Goal: Communication & Community: Answer question/provide support

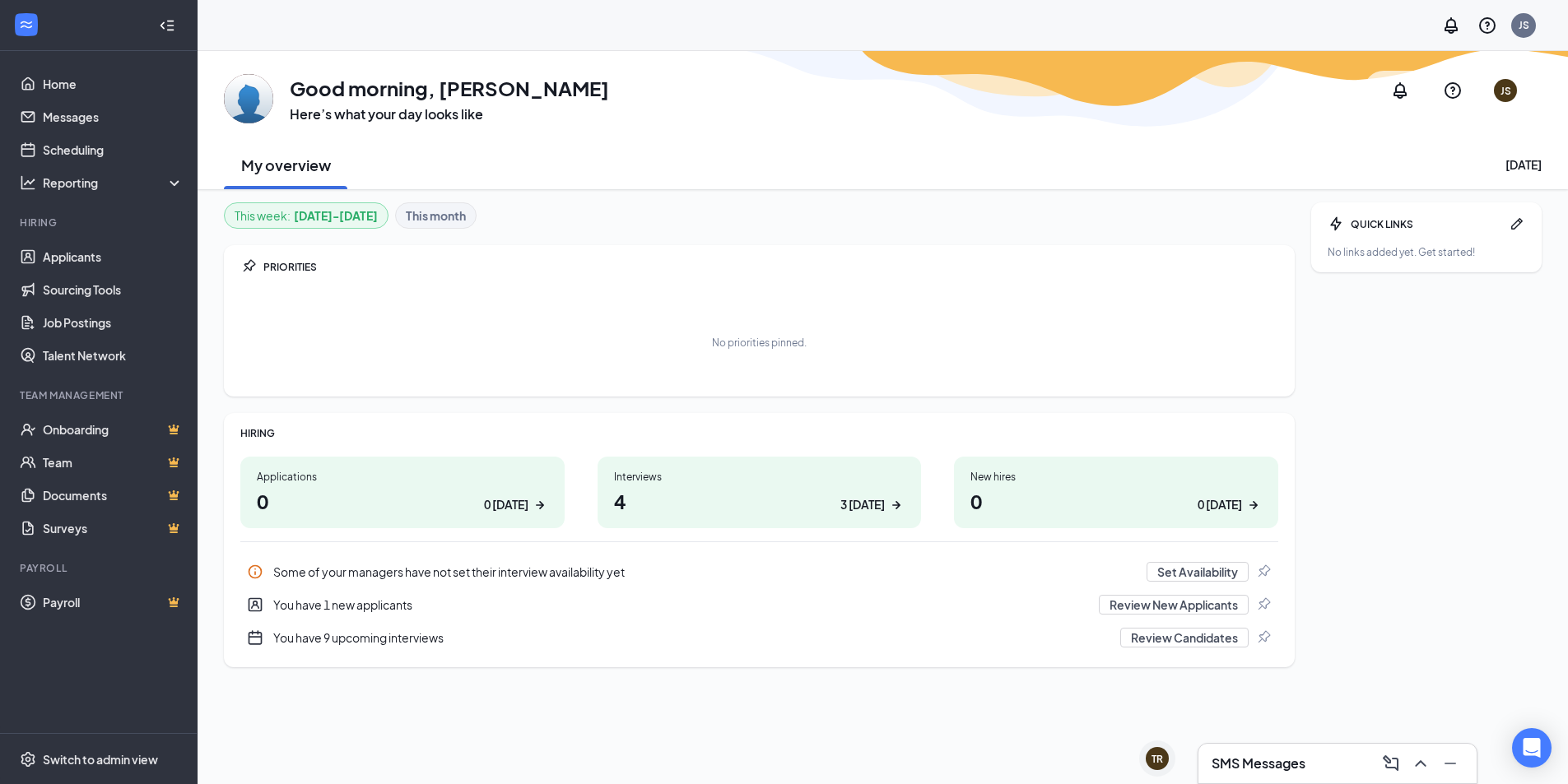
click at [768, 493] on h1 "4 3 today" at bounding box center [760, 501] width 291 height 28
click at [84, 147] on link "Scheduling" at bounding box center [113, 149] width 141 height 33
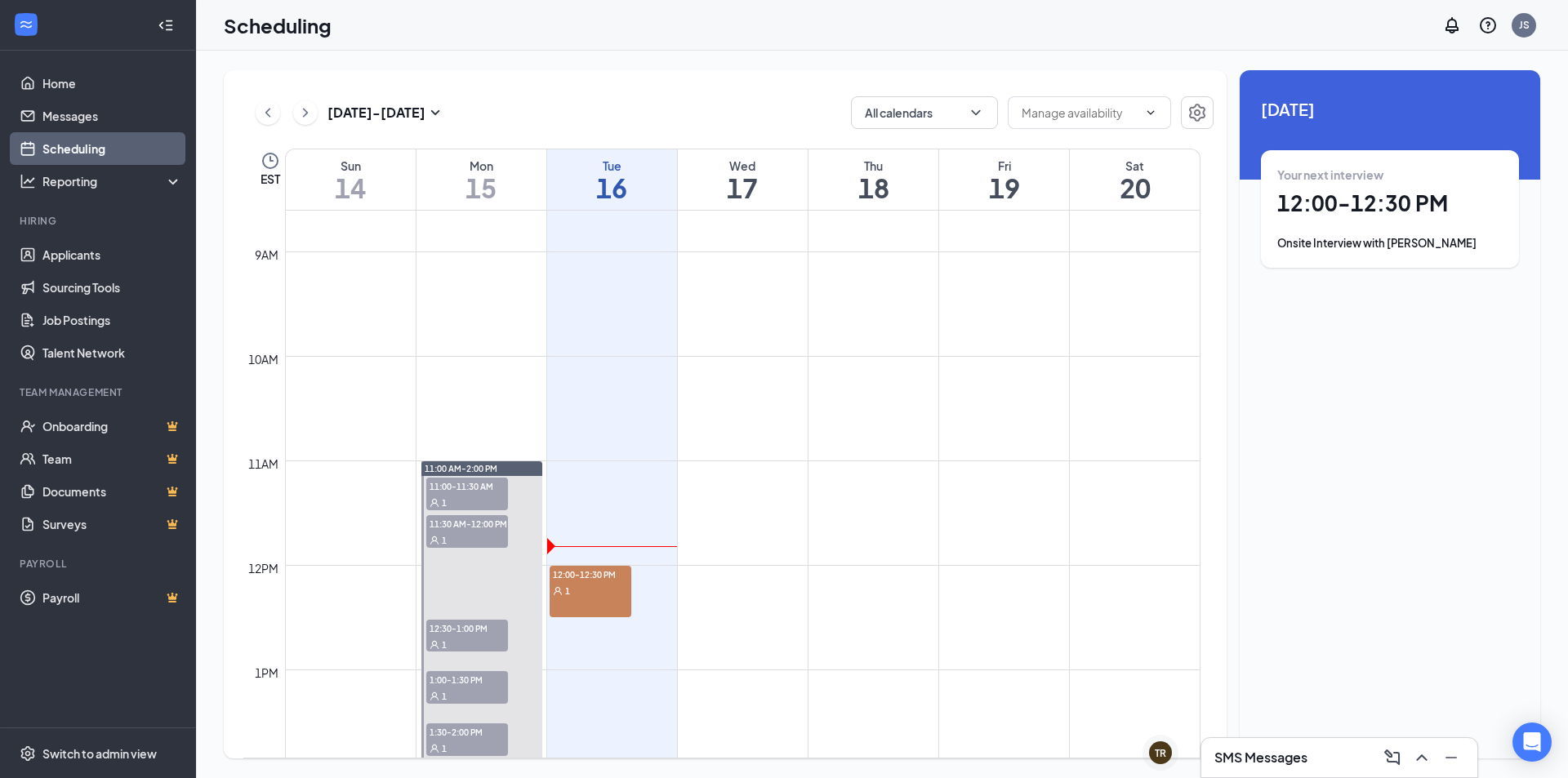
scroll to position [966, 0]
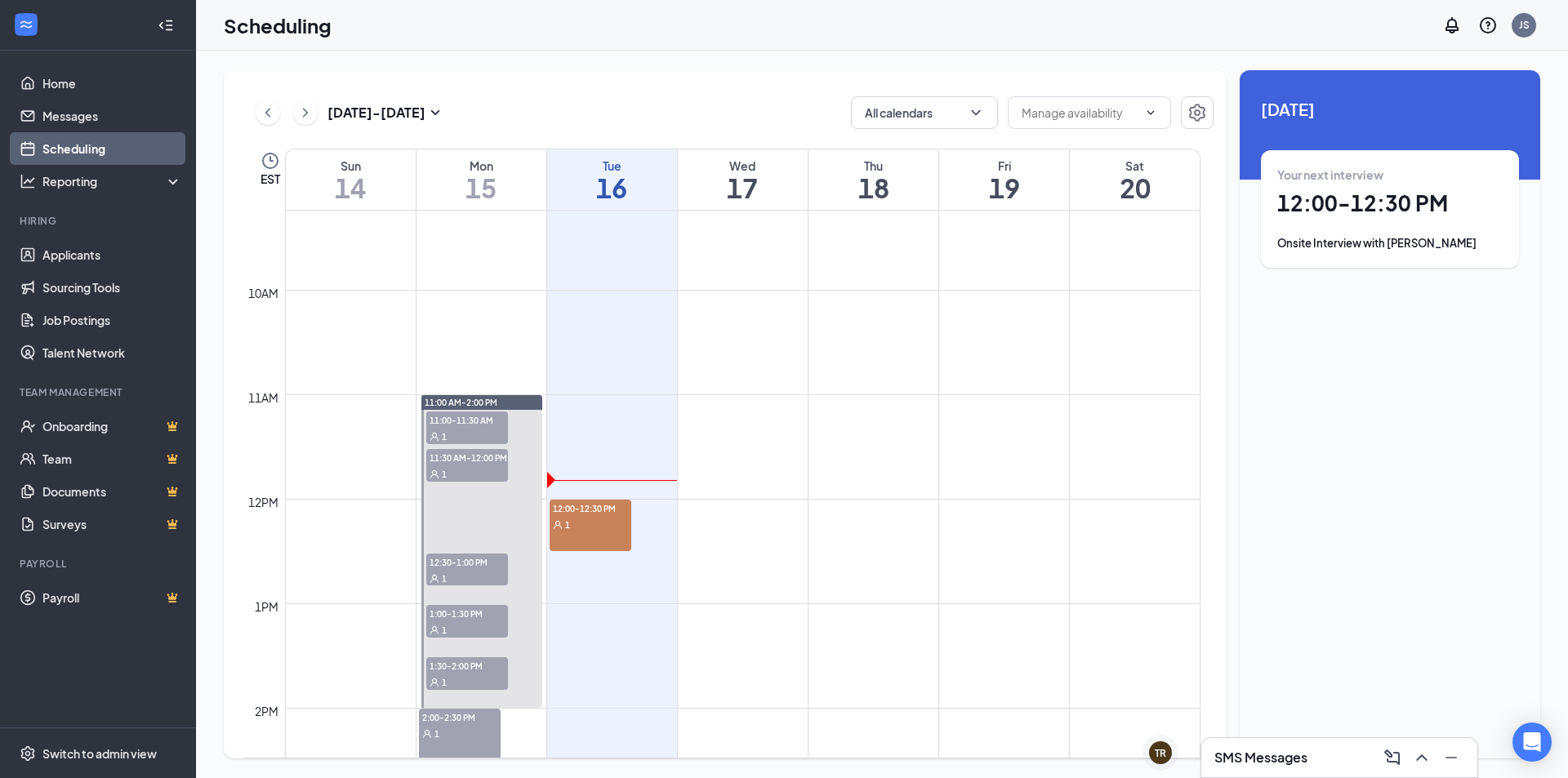
click at [591, 529] on div "1" at bounding box center [590, 524] width 82 height 16
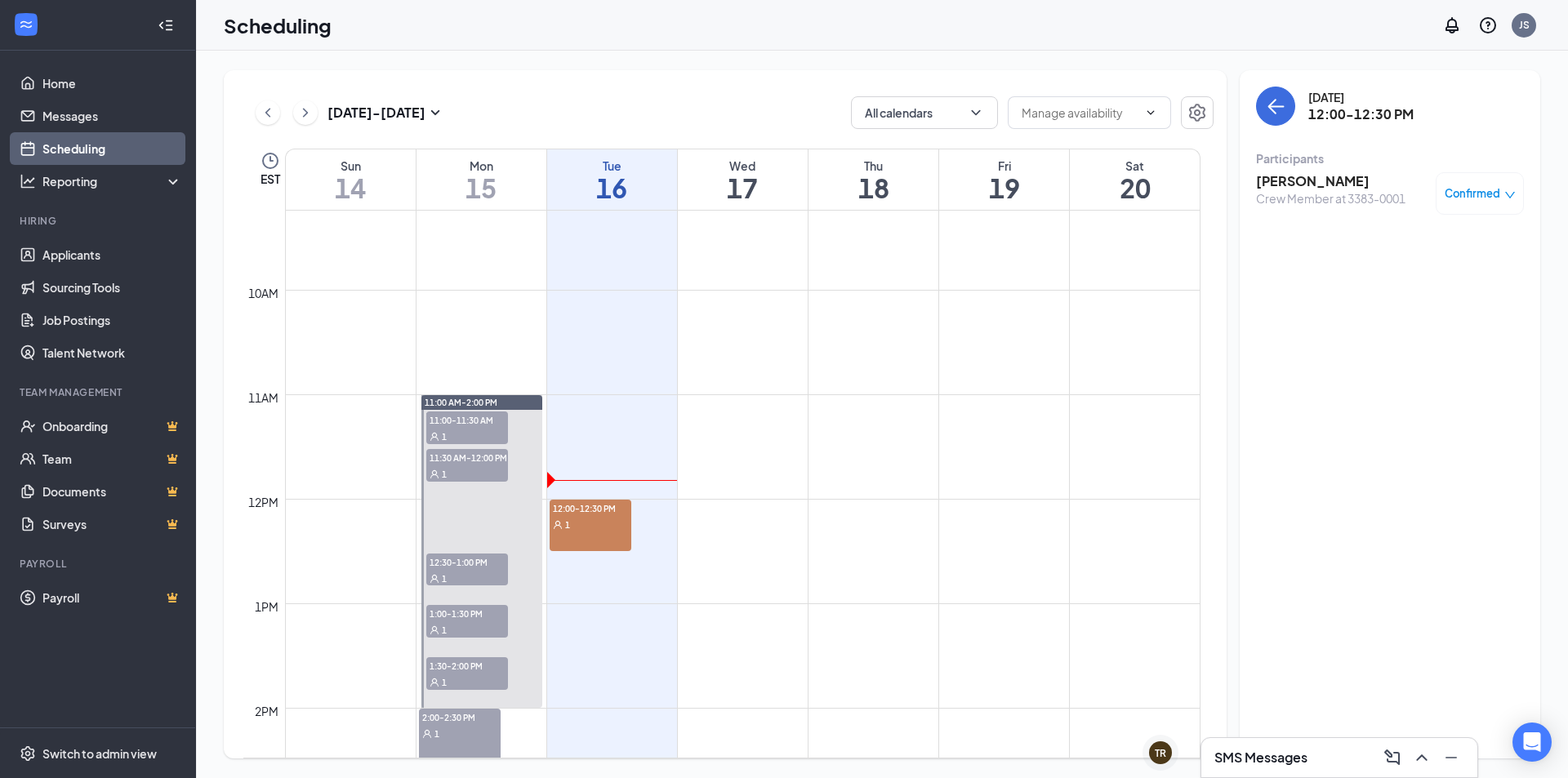
click at [1324, 177] on h3 "[PERSON_NAME]" at bounding box center [1331, 181] width 150 height 18
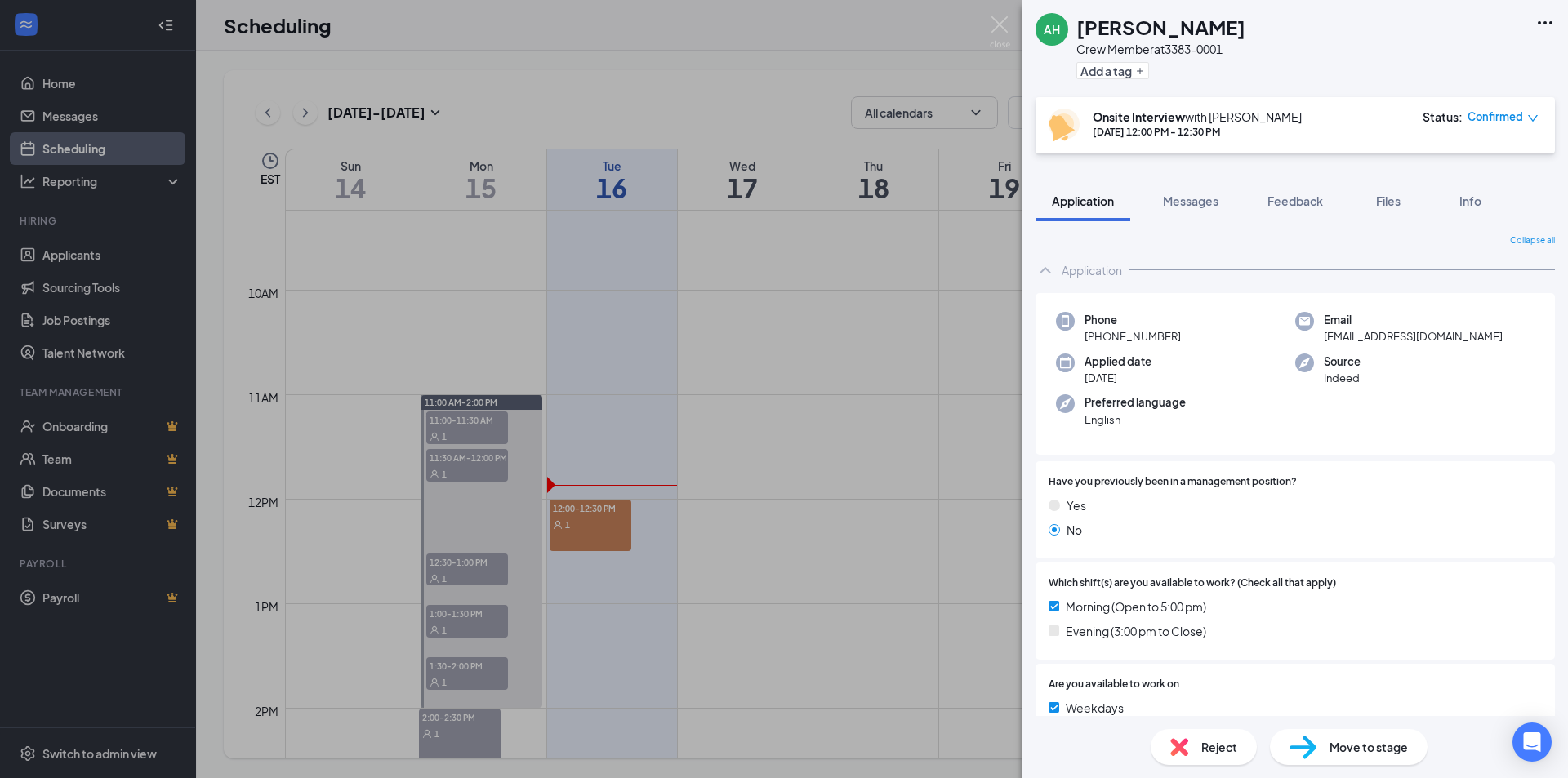
click at [887, 503] on div "AH Antwaun Harris Crew Member at 3383-0001 Add a tag Onsite Interview with Just…" at bounding box center [784, 389] width 1568 height 778
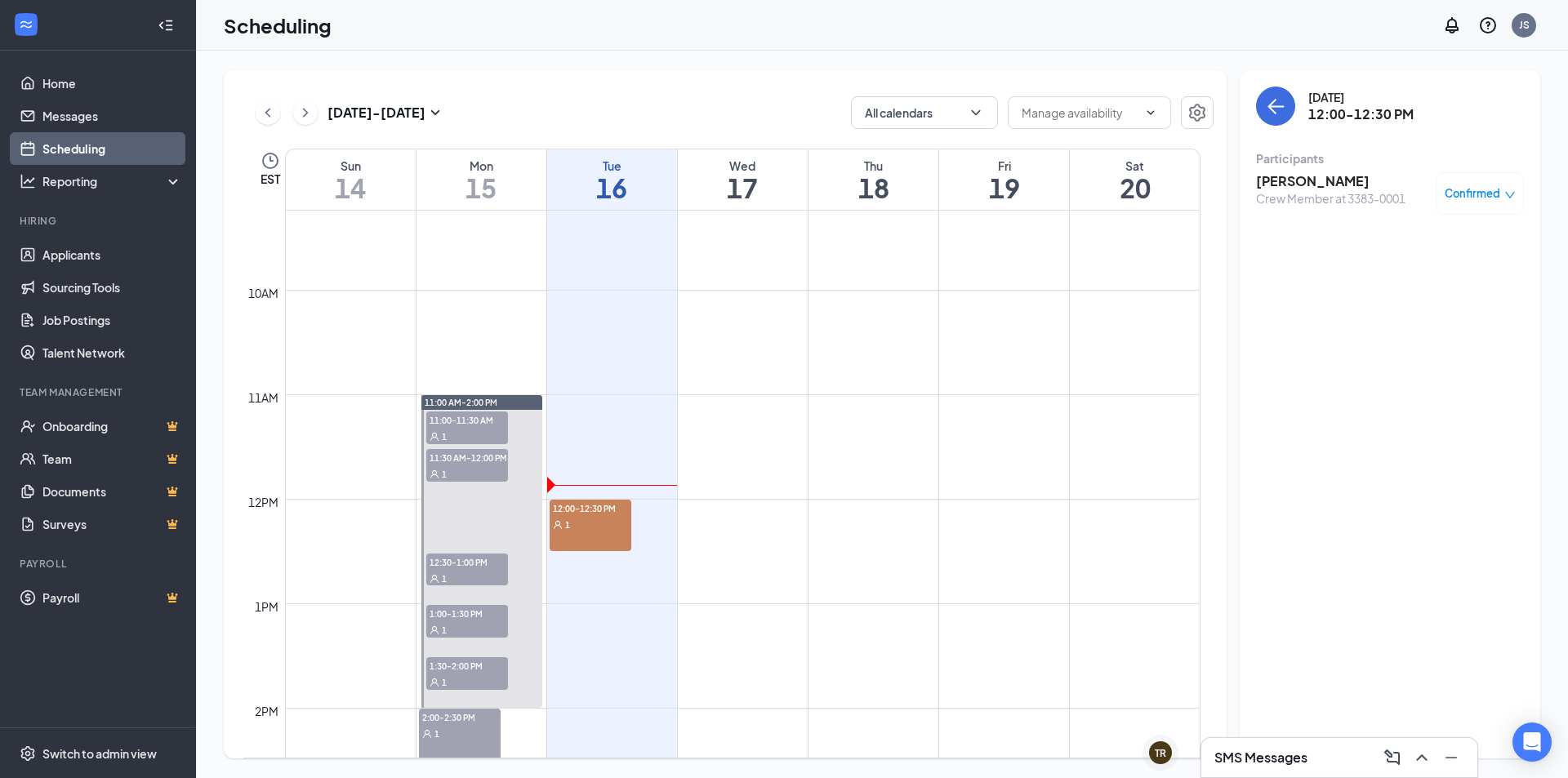
click at [1292, 182] on h3 "[PERSON_NAME]" at bounding box center [1331, 181] width 150 height 18
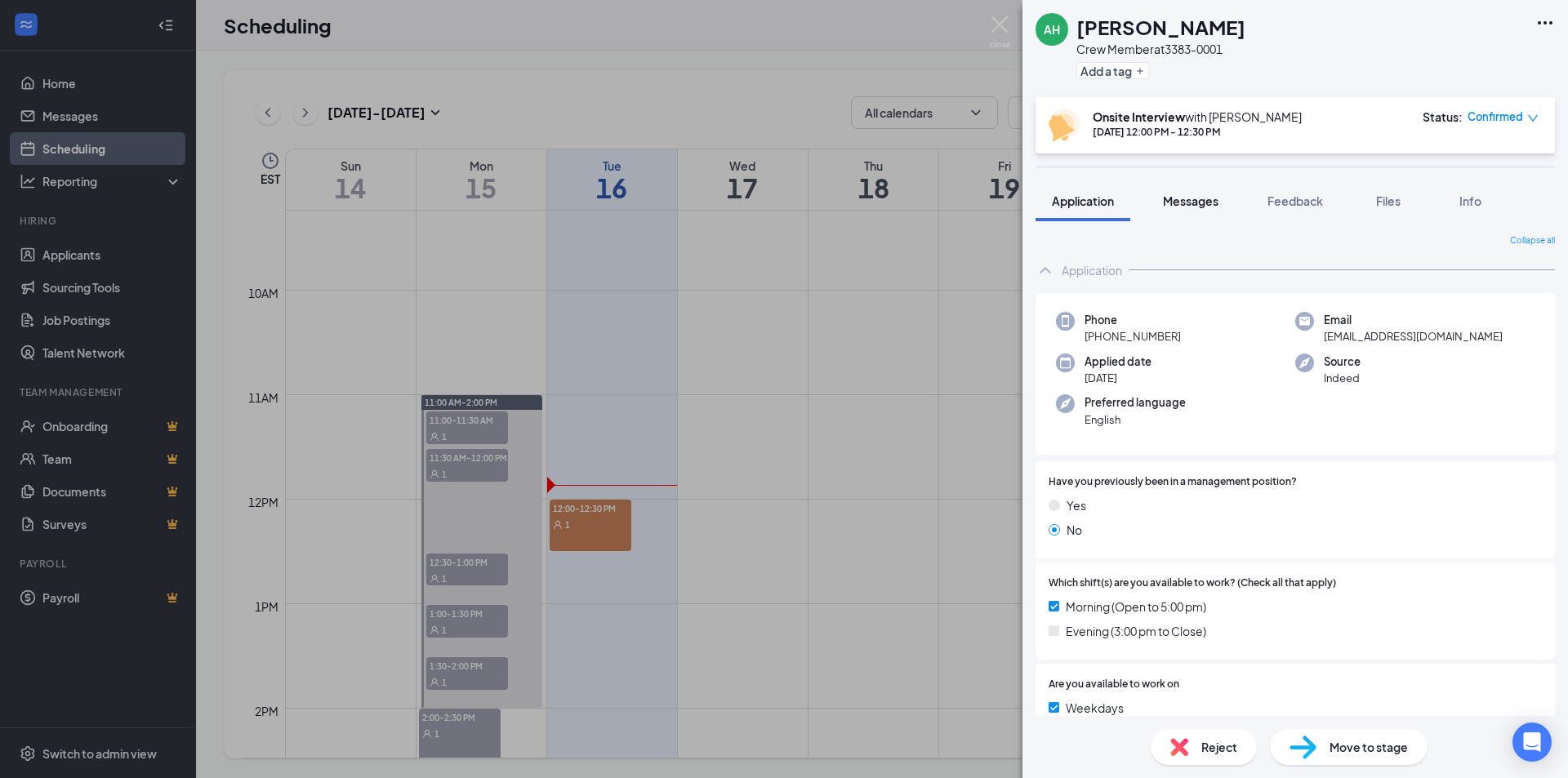
click at [1188, 199] on span "Messages" at bounding box center [1191, 201] width 56 height 14
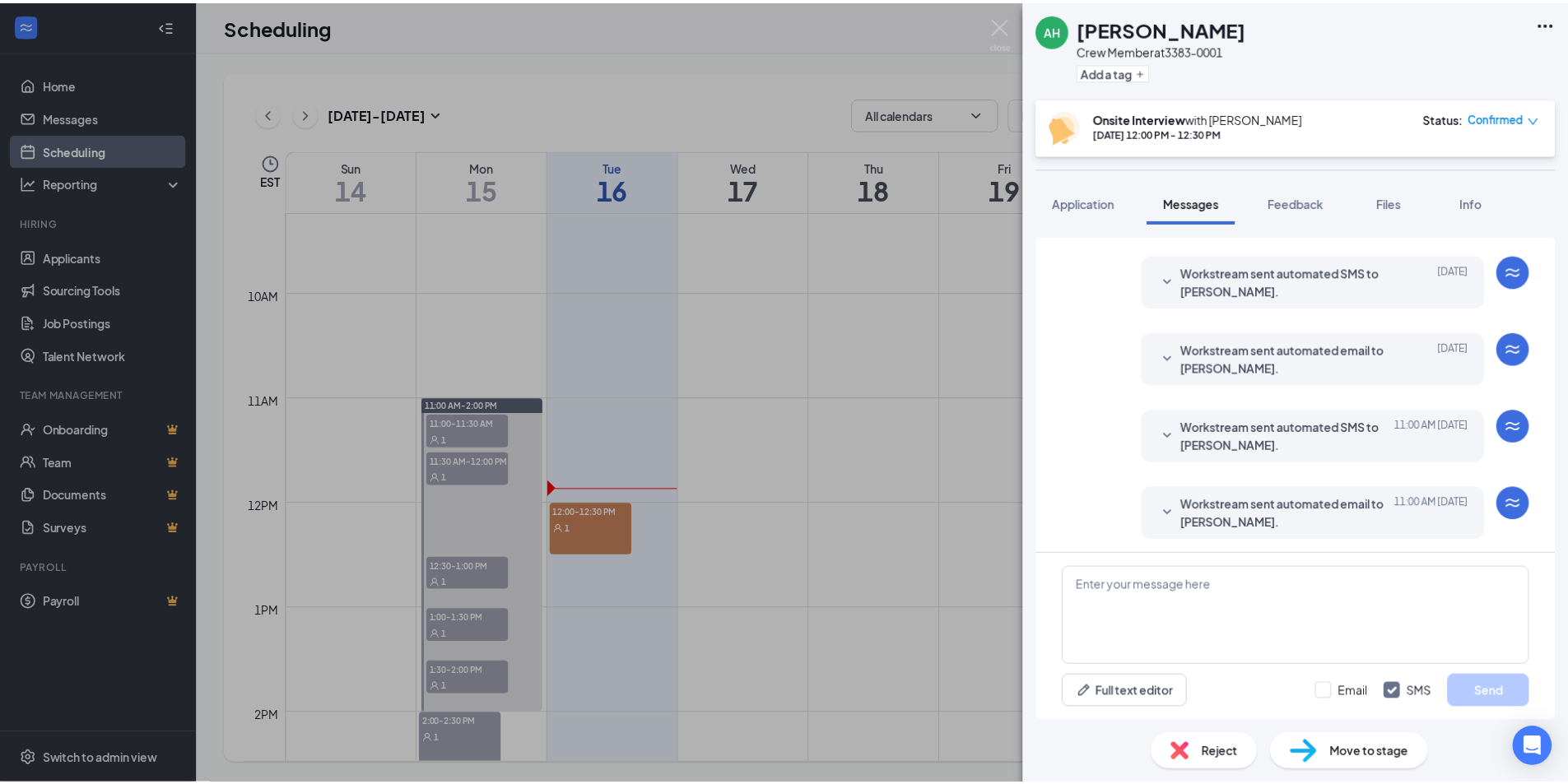
scroll to position [480, 0]
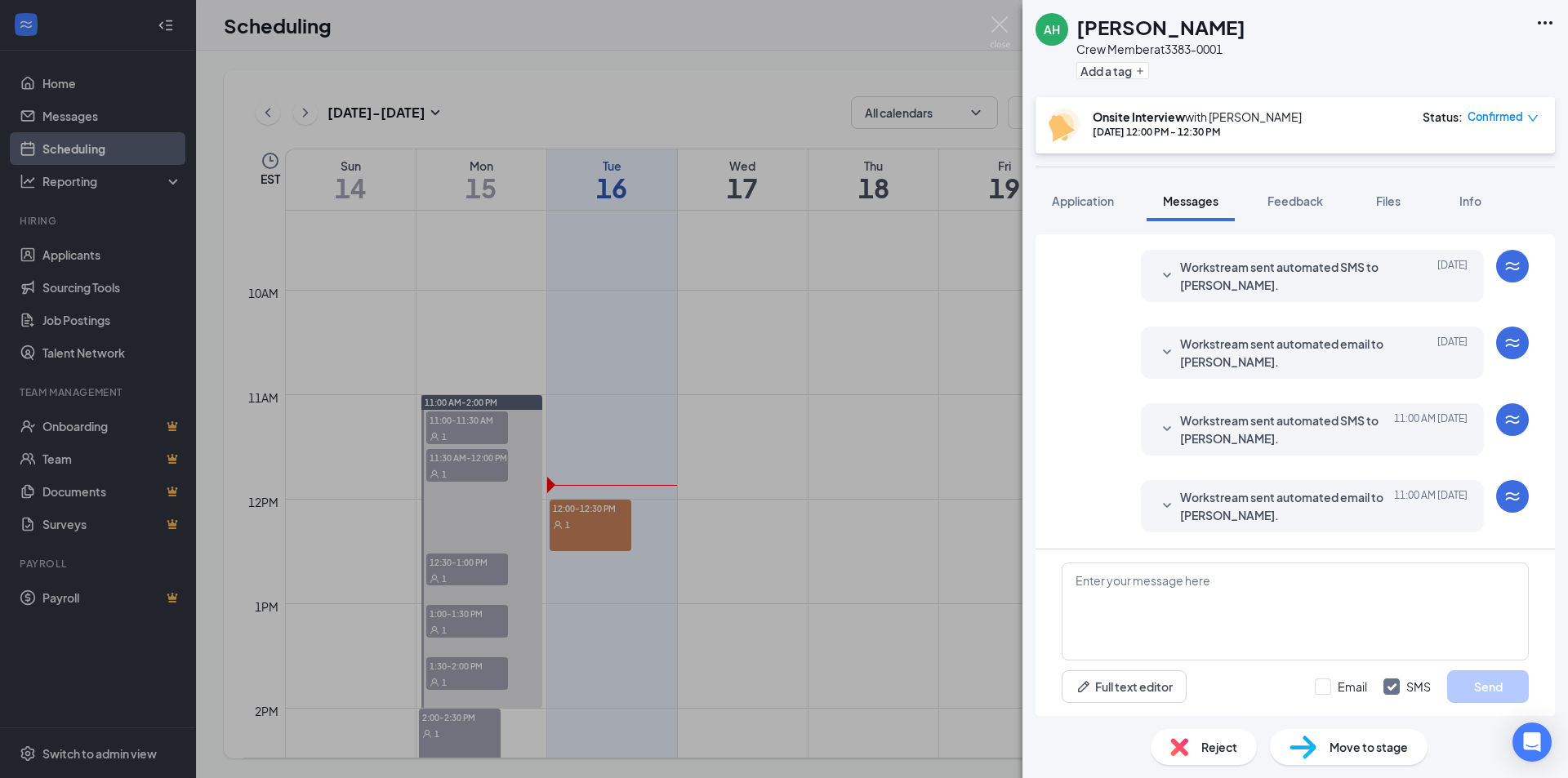
drag, startPoint x: 1096, startPoint y: 196, endPoint x: 59, endPoint y: 4, distance: 1054.6
click at [1098, 197] on span "Application" at bounding box center [1082, 201] width 62 height 14
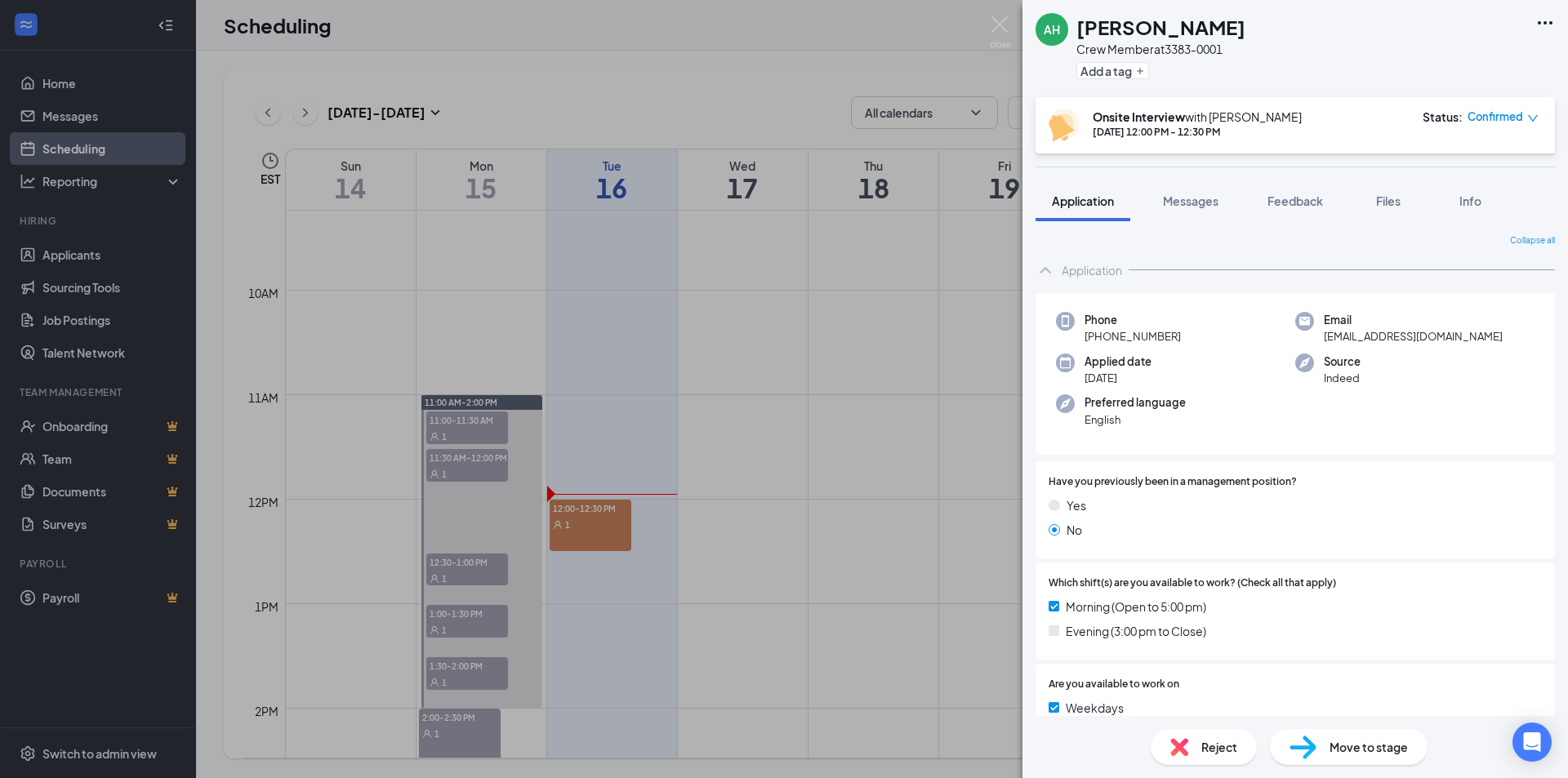
click at [539, 449] on div "AH Antwaun Harris Crew Member at 3383-0001 Add a tag Onsite Interview with Just…" at bounding box center [784, 389] width 1568 height 778
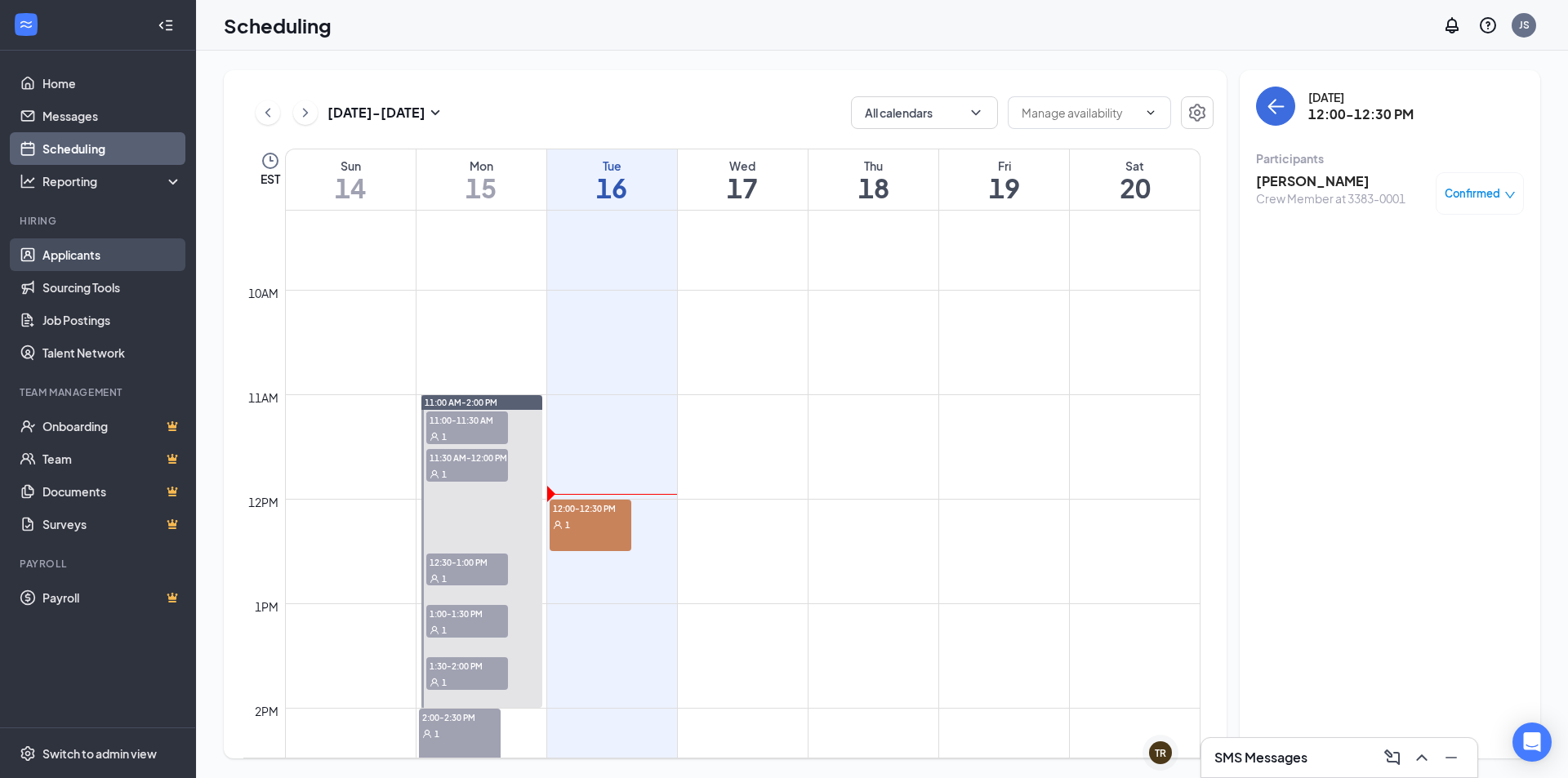
click at [79, 258] on link "Applicants" at bounding box center [112, 255] width 140 height 32
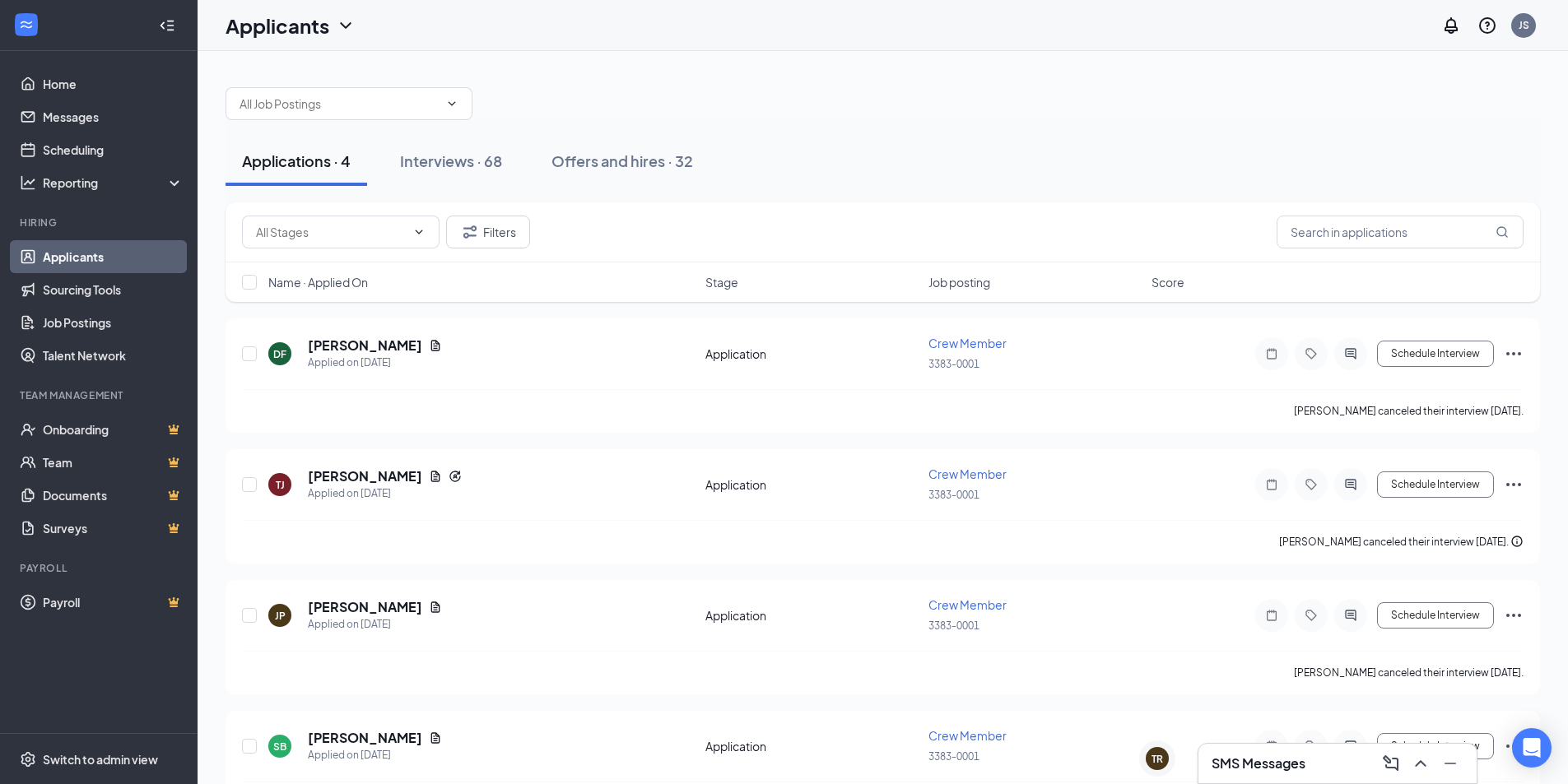
click at [1301, 763] on h3 "SMS Messages" at bounding box center [1259, 763] width 94 height 18
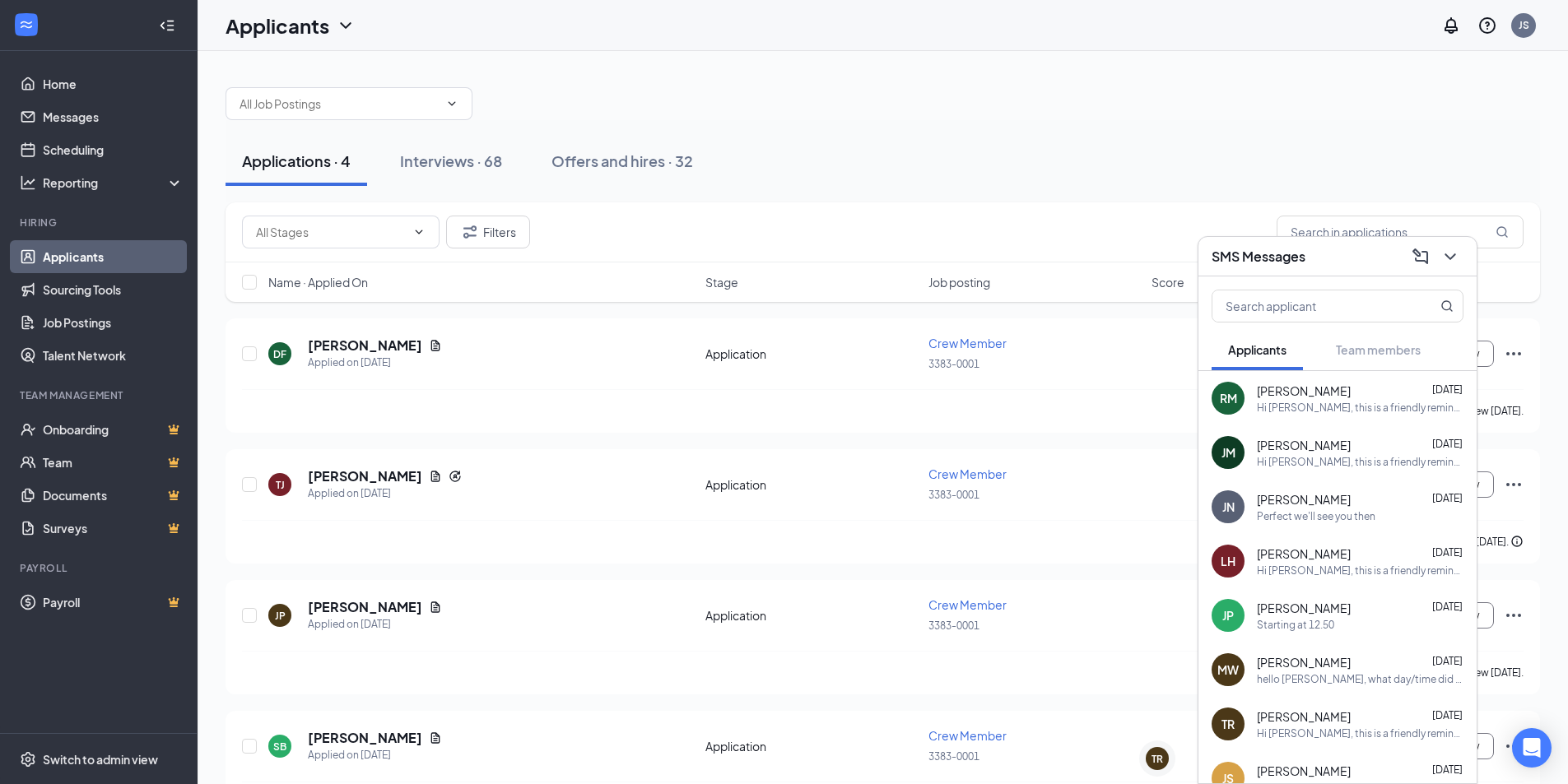
click at [1331, 553] on div "Larry Hopkins Sep 15" at bounding box center [1361, 553] width 206 height 16
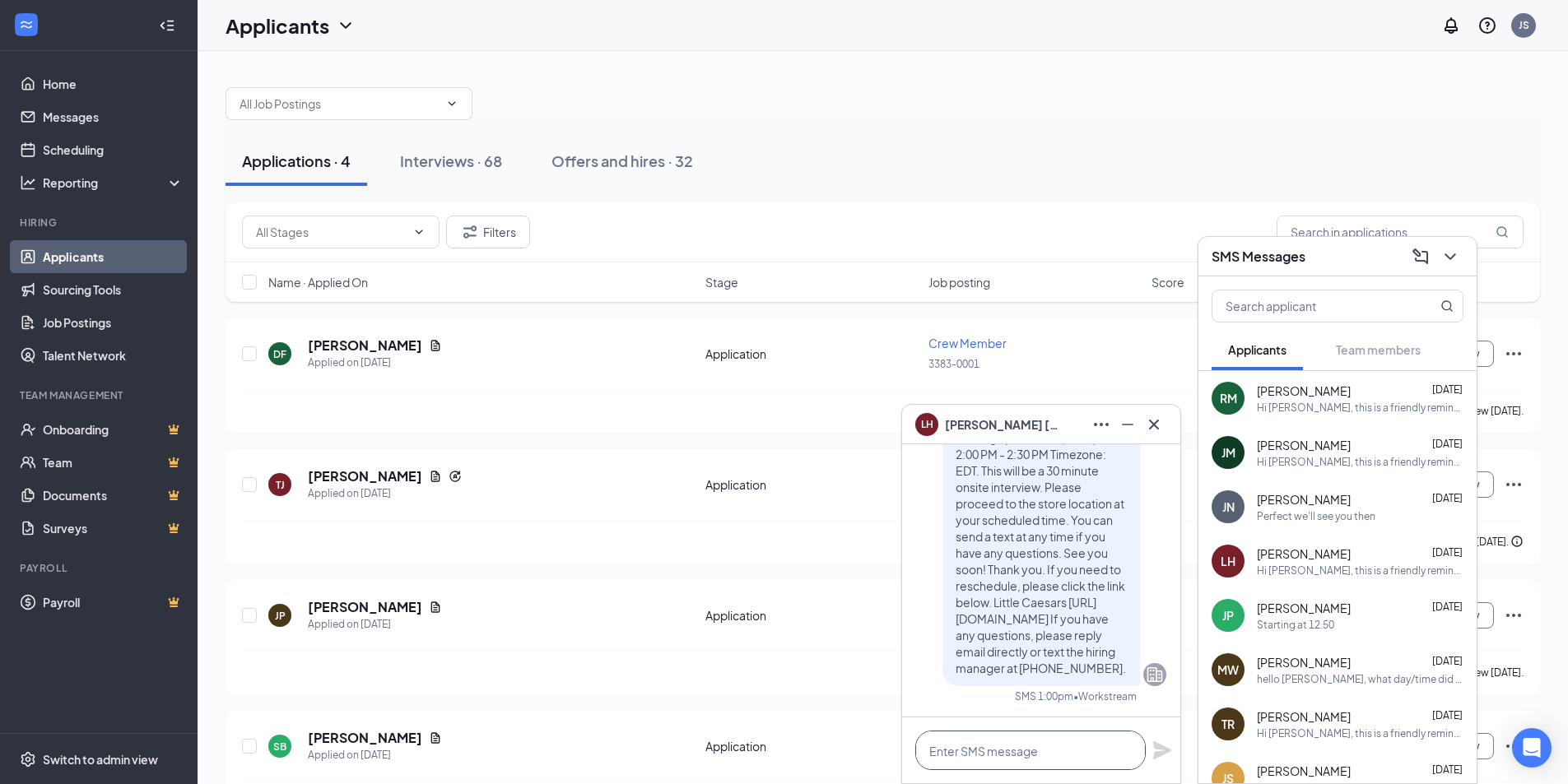
click at [1029, 754] on textarea at bounding box center [1031, 751] width 231 height 40
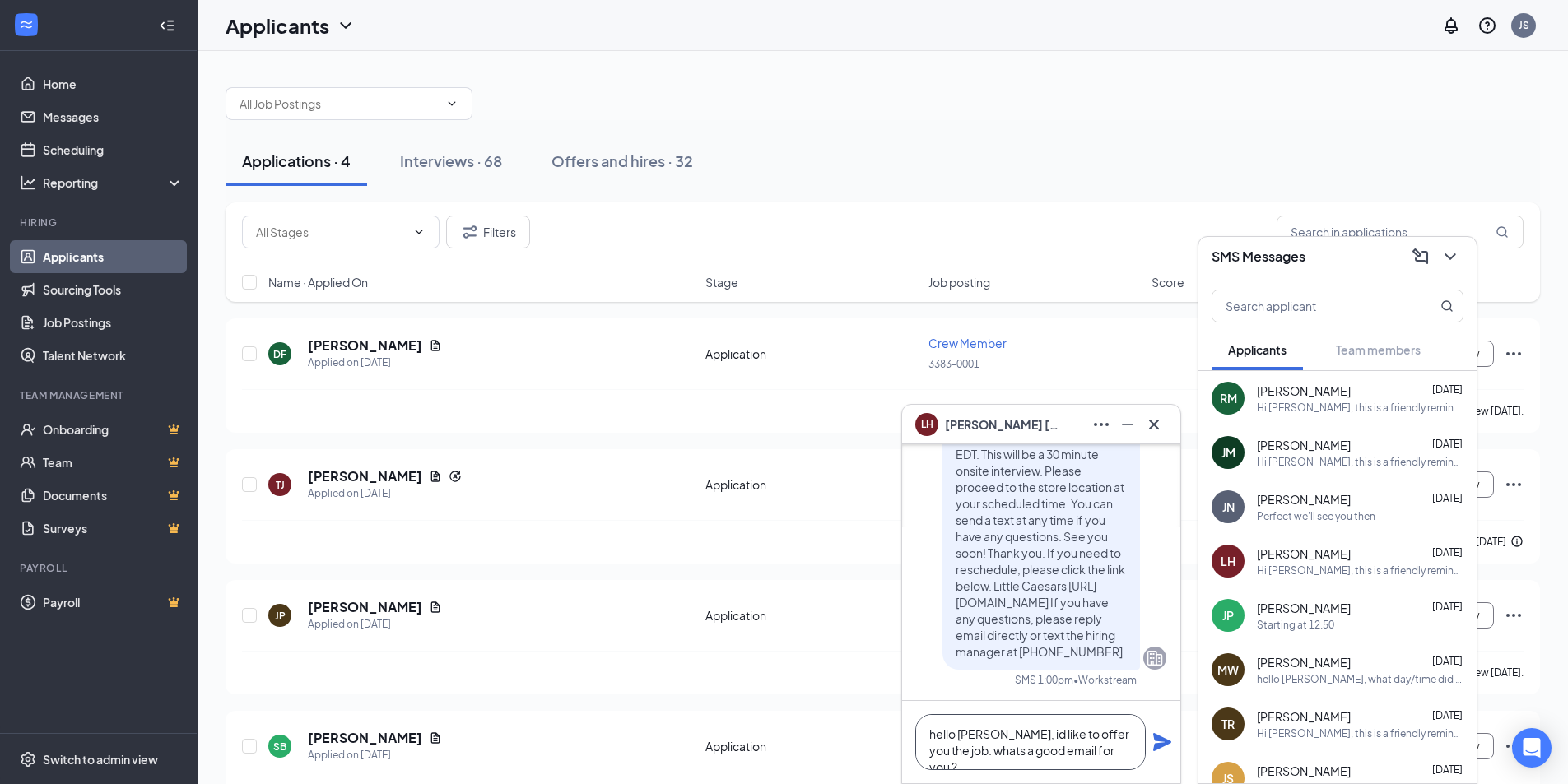
type textarea "hello larry, id like to offer you the job. whats a good email for you ?"
click at [1162, 741] on icon "Plane" at bounding box center [1163, 742] width 18 height 18
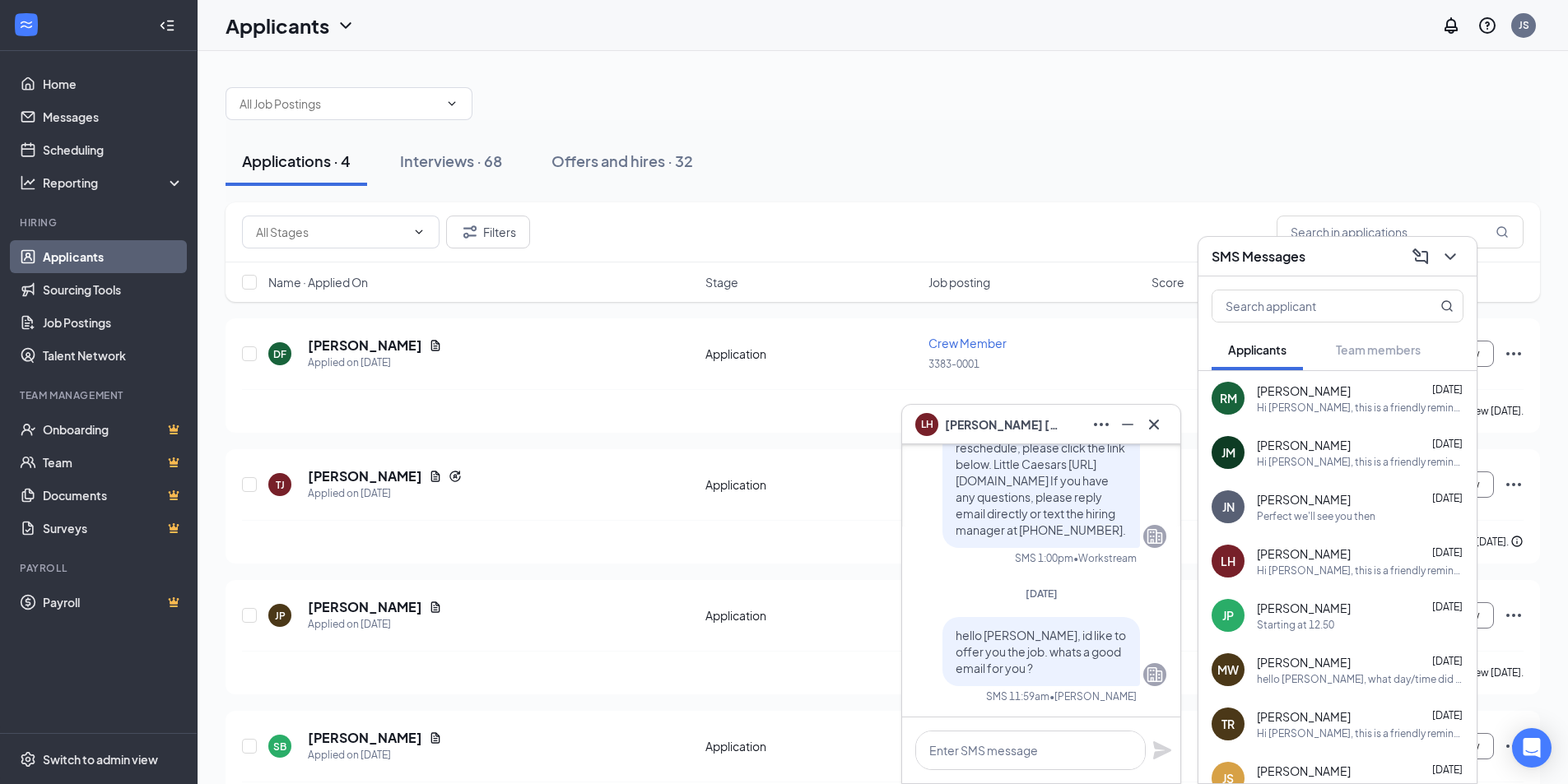
scroll to position [0, 0]
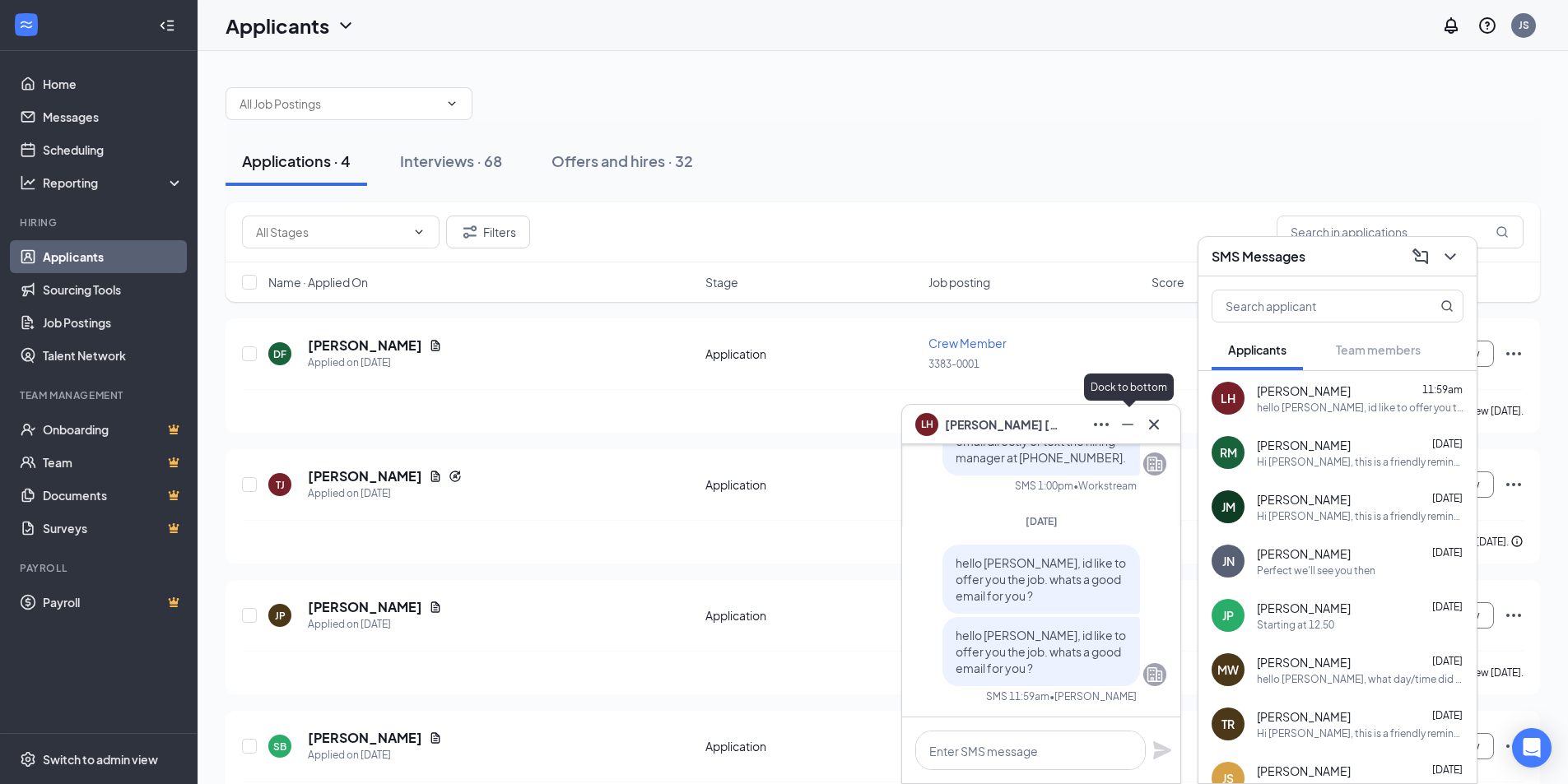
click at [1124, 426] on icon "Minimize" at bounding box center [1128, 425] width 20 height 20
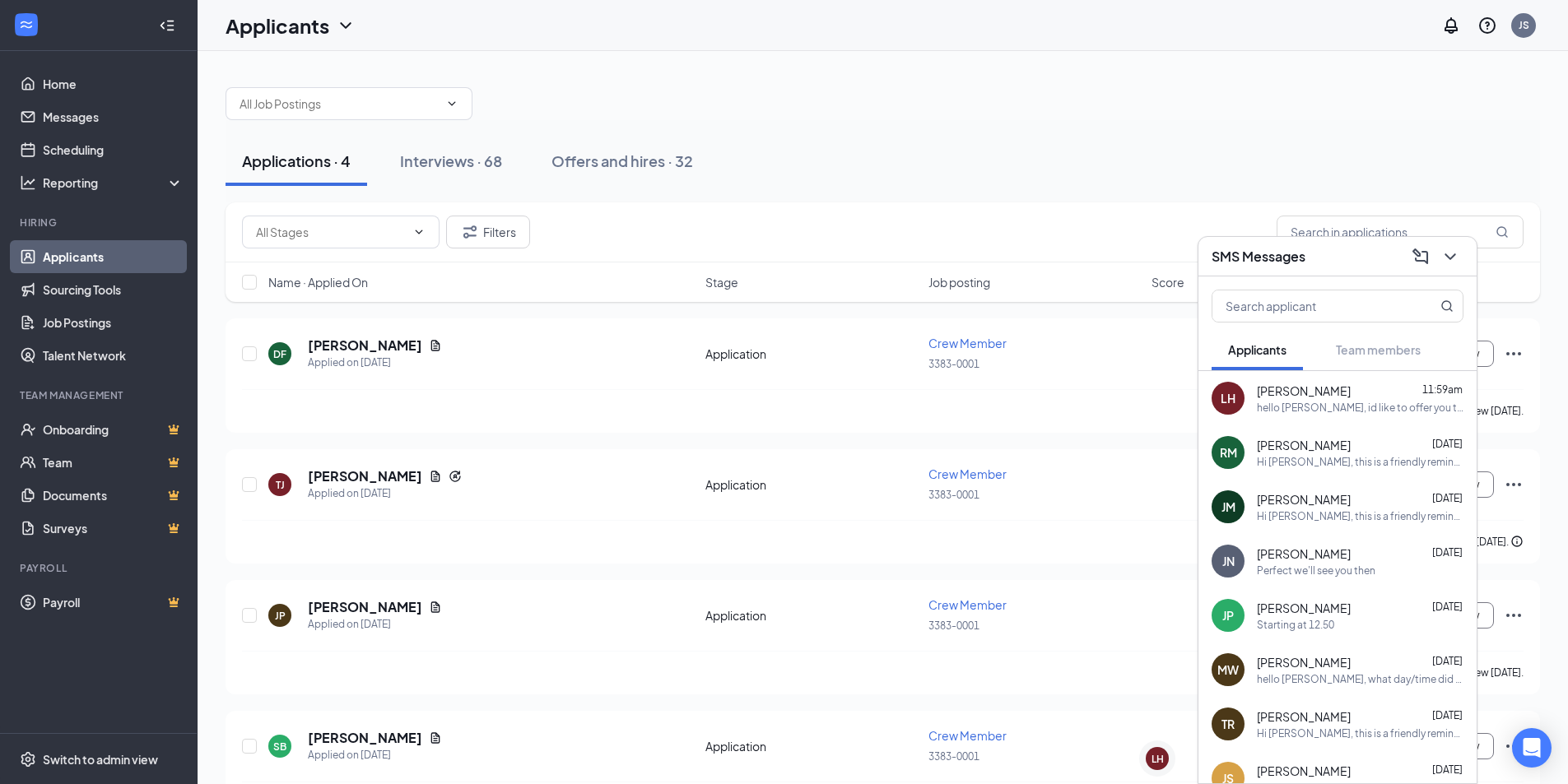
click at [1350, 722] on div "Travis Radford Sep 8" at bounding box center [1361, 716] width 206 height 16
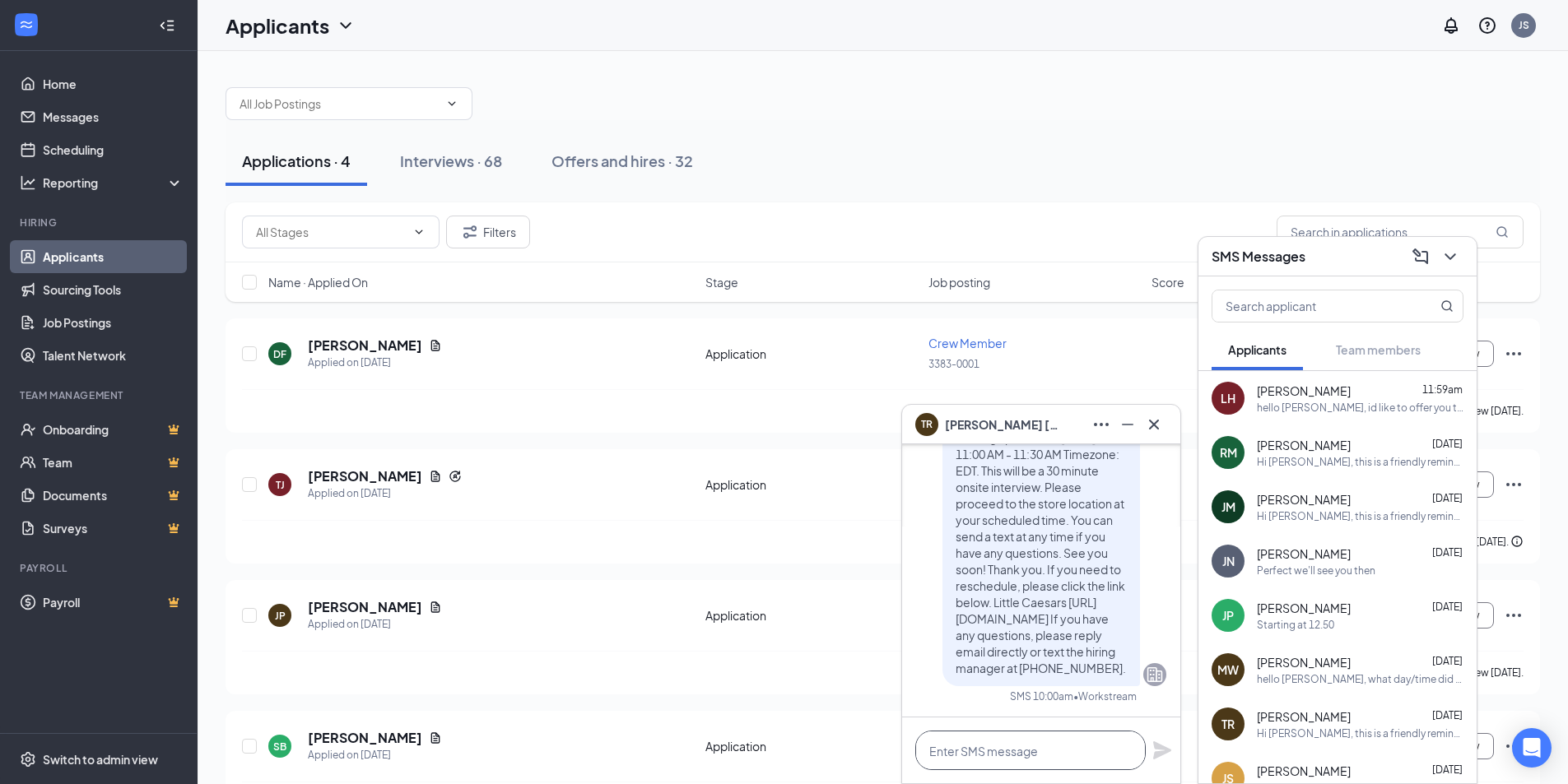
click at [1029, 748] on textarea at bounding box center [1031, 751] width 231 height 40
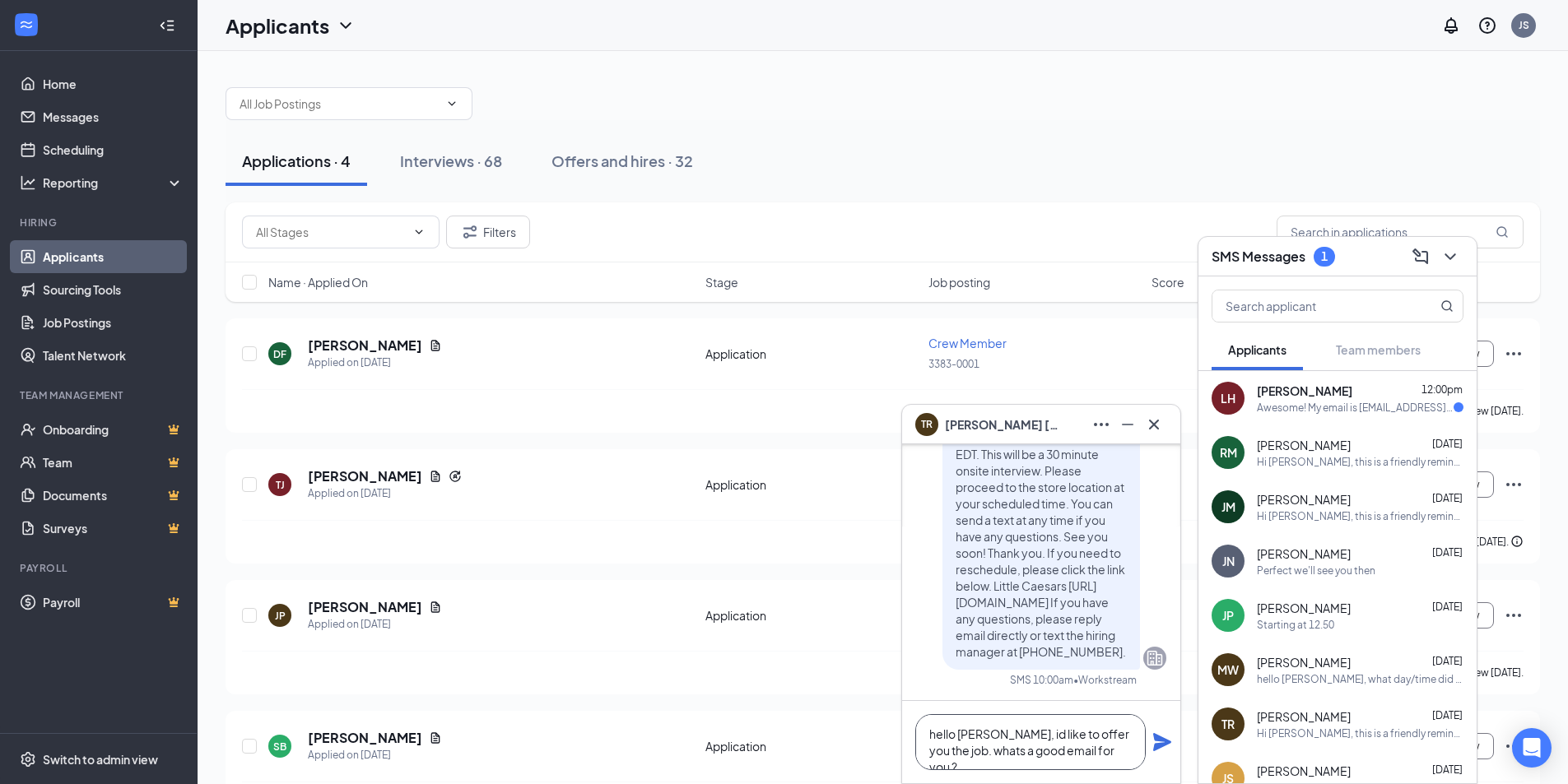
type textarea "hello travis, id like to offer you the job. whats a good email for you ?"
click at [1161, 741] on icon "Plane" at bounding box center [1163, 742] width 18 height 18
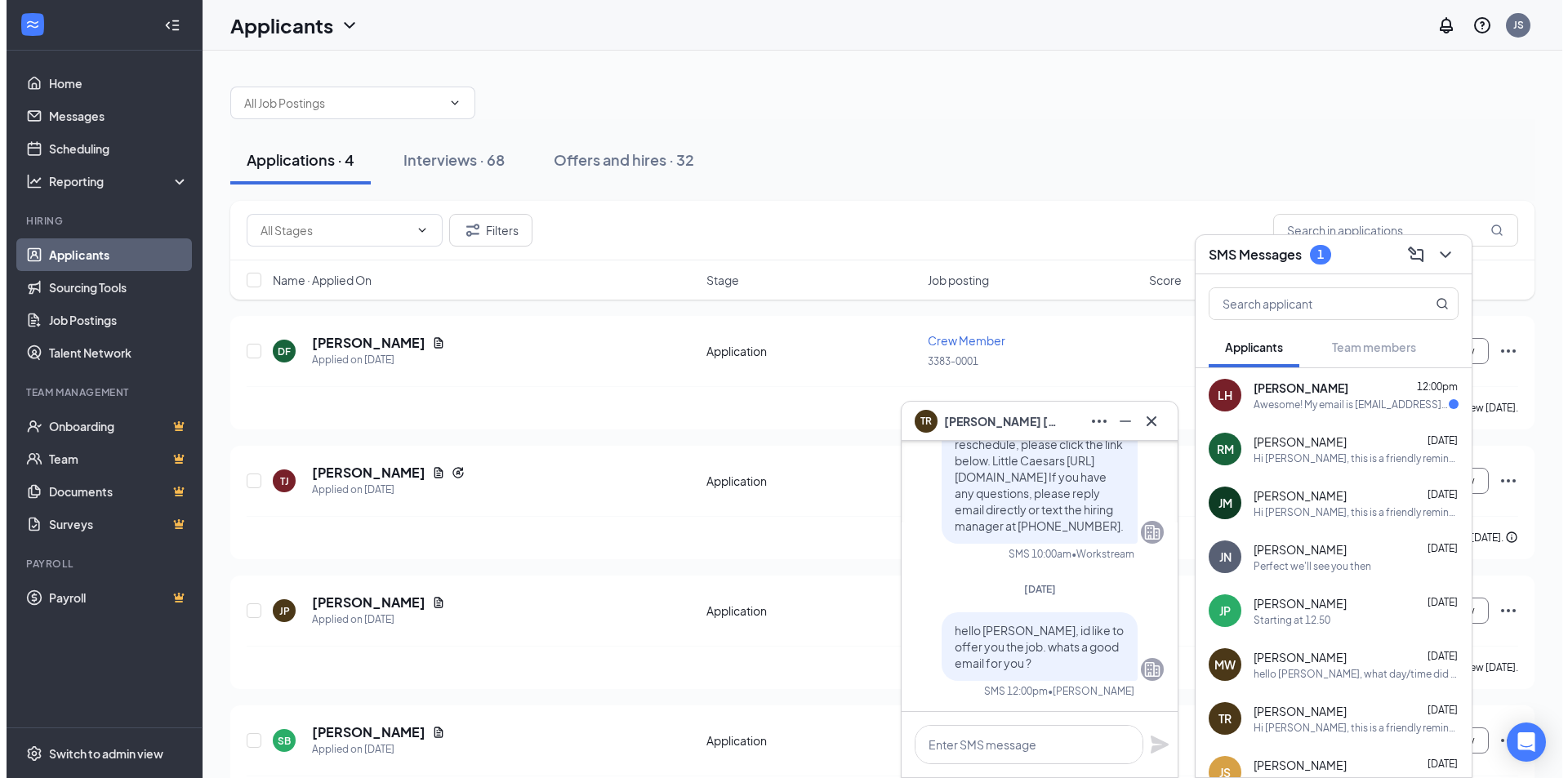
scroll to position [0, 0]
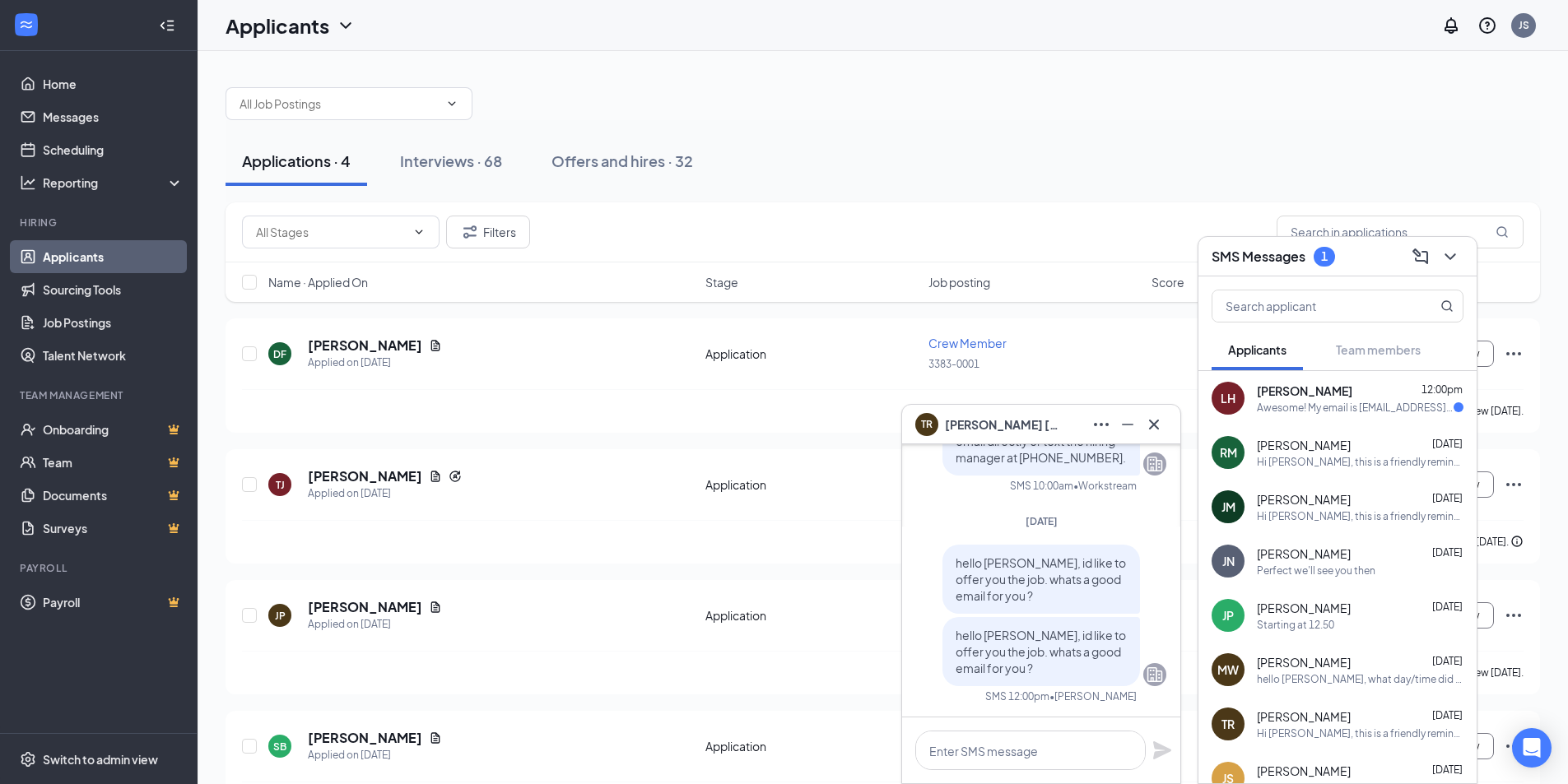
click at [1354, 409] on div "Awesome! My email is lnmhopkins15@gmail.com" at bounding box center [1355, 407] width 196 height 14
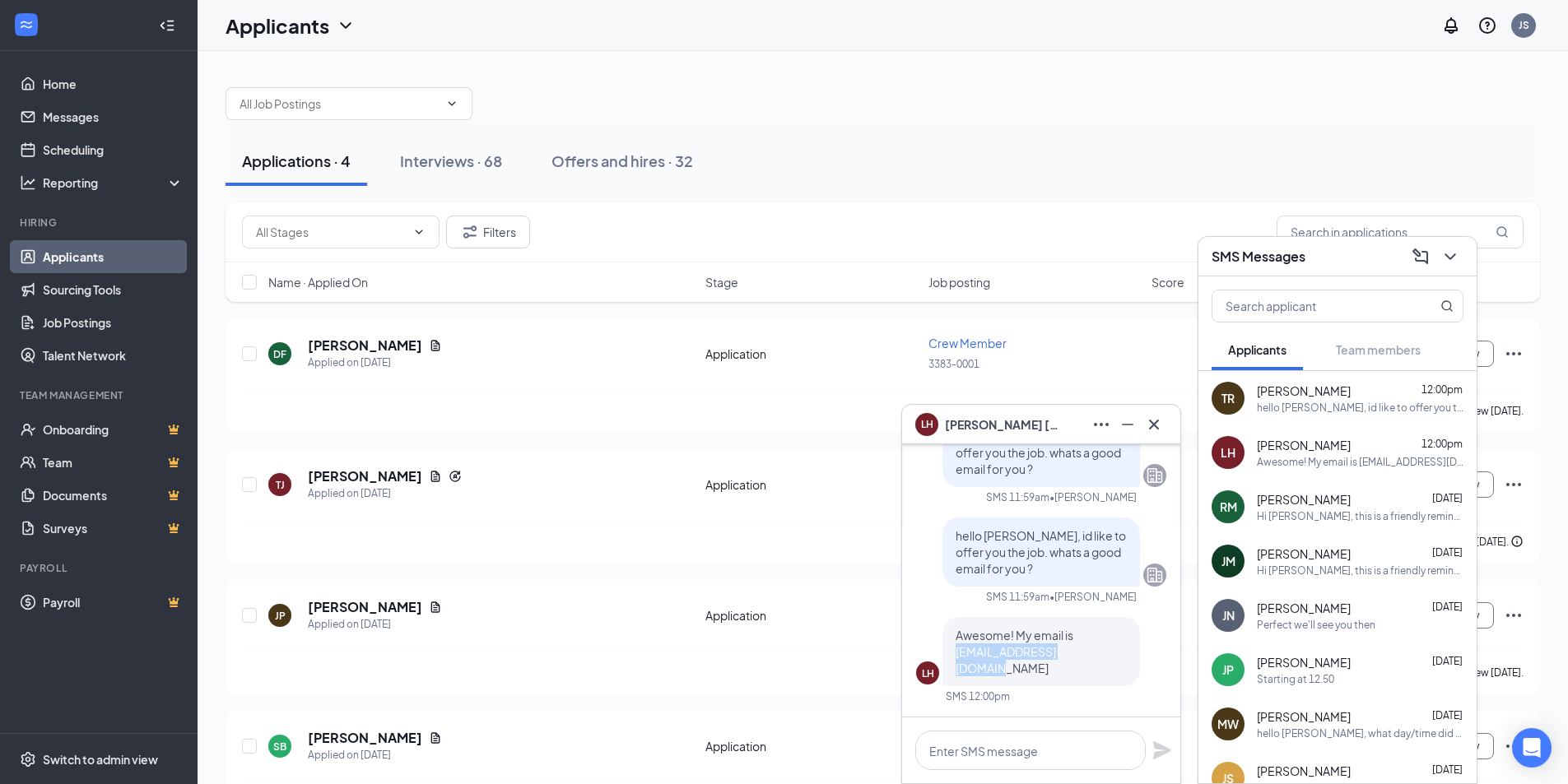
drag, startPoint x: 955, startPoint y: 669, endPoint x: 1109, endPoint y: 681, distance: 154.5
click at [1109, 681] on div "Awesome! My email is lnmhopkins15@gmail.com" at bounding box center [1041, 651] width 197 height 69
copy span "lnmhopkins15@gmail.com"
click at [1136, 427] on icon "Minimize" at bounding box center [1128, 425] width 20 height 20
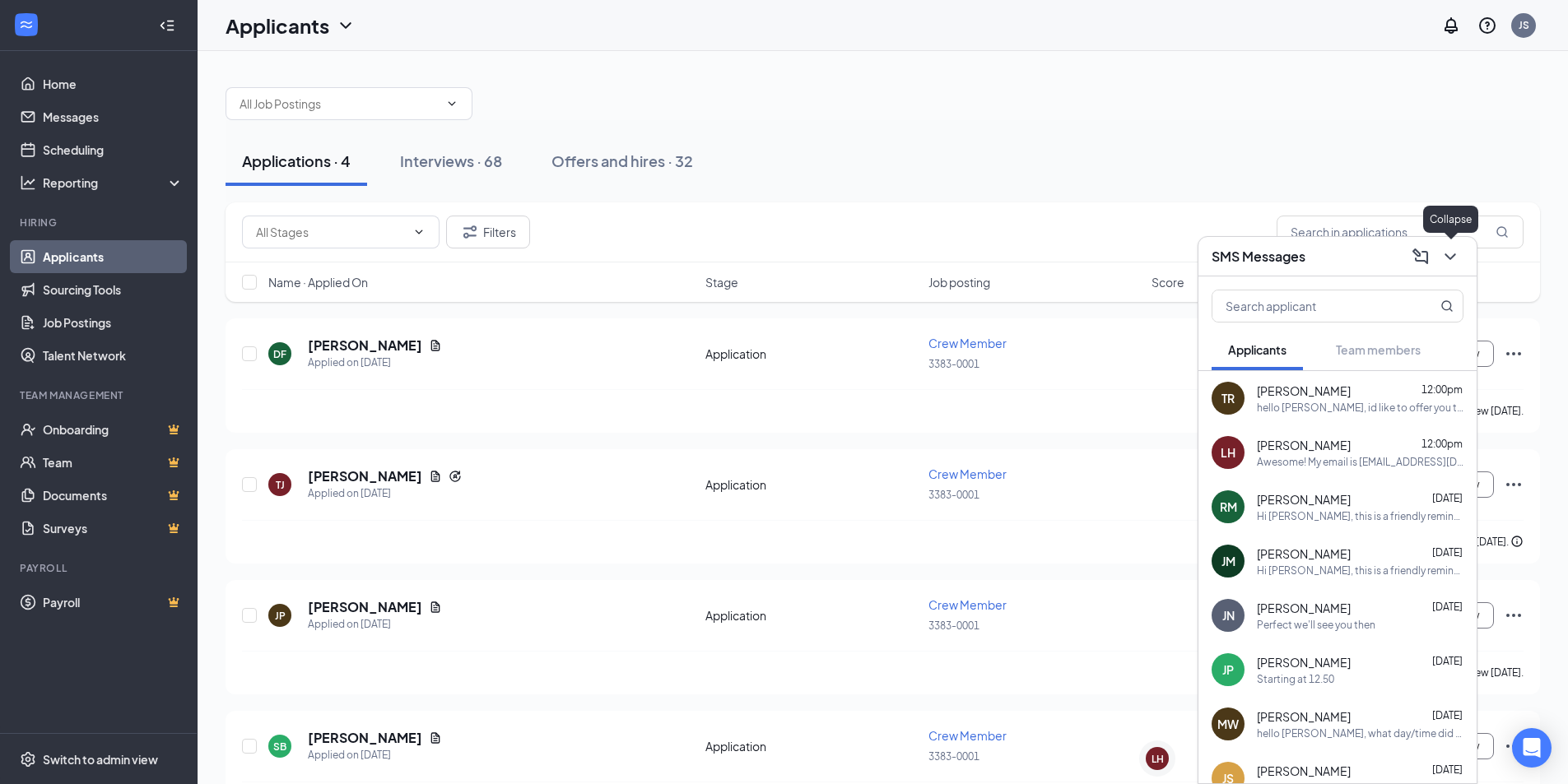
click at [1459, 265] on icon "ChevronDown" at bounding box center [1450, 257] width 20 height 20
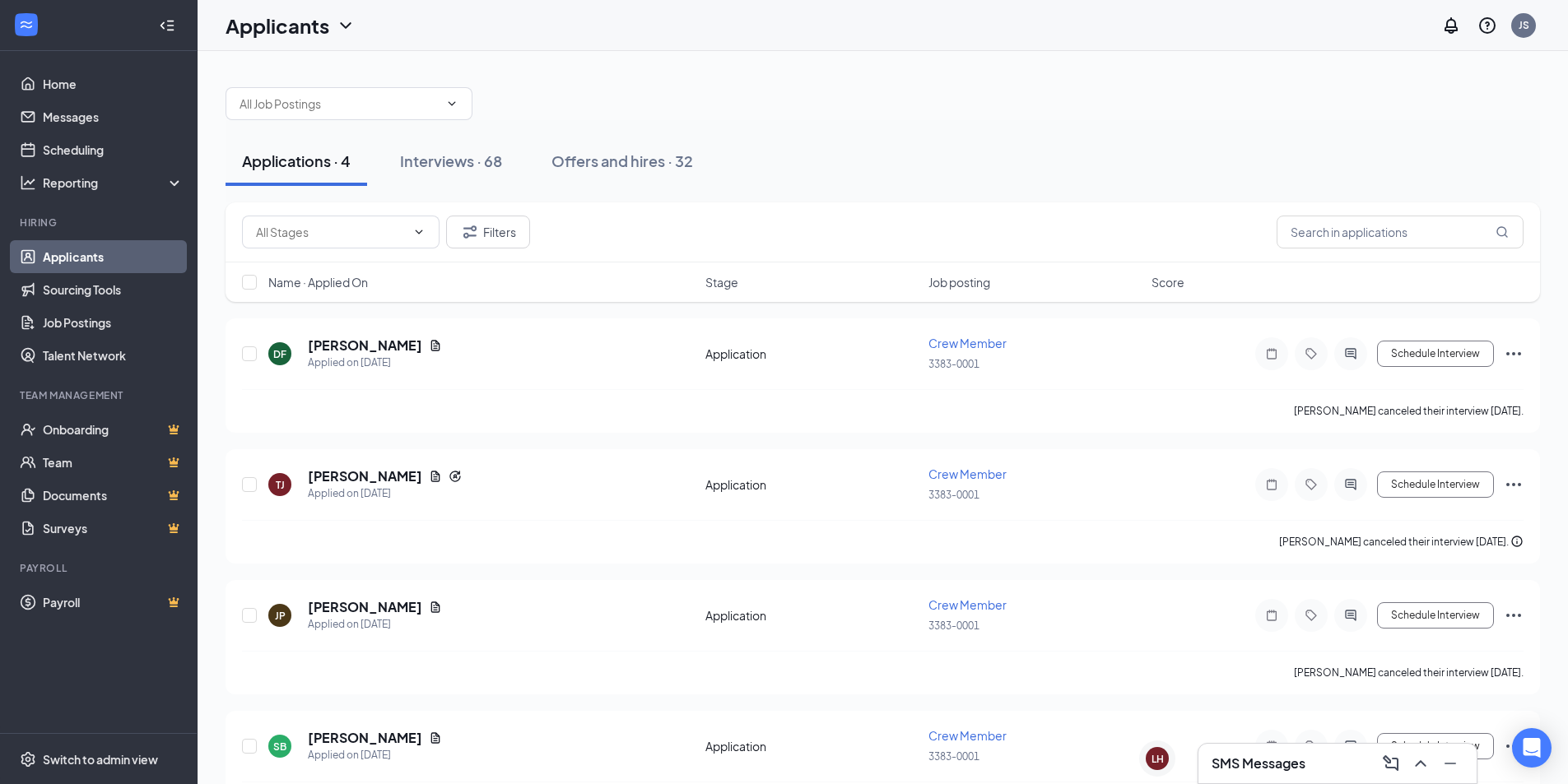
click at [1240, 756] on h3 "SMS Messages" at bounding box center [1259, 763] width 94 height 18
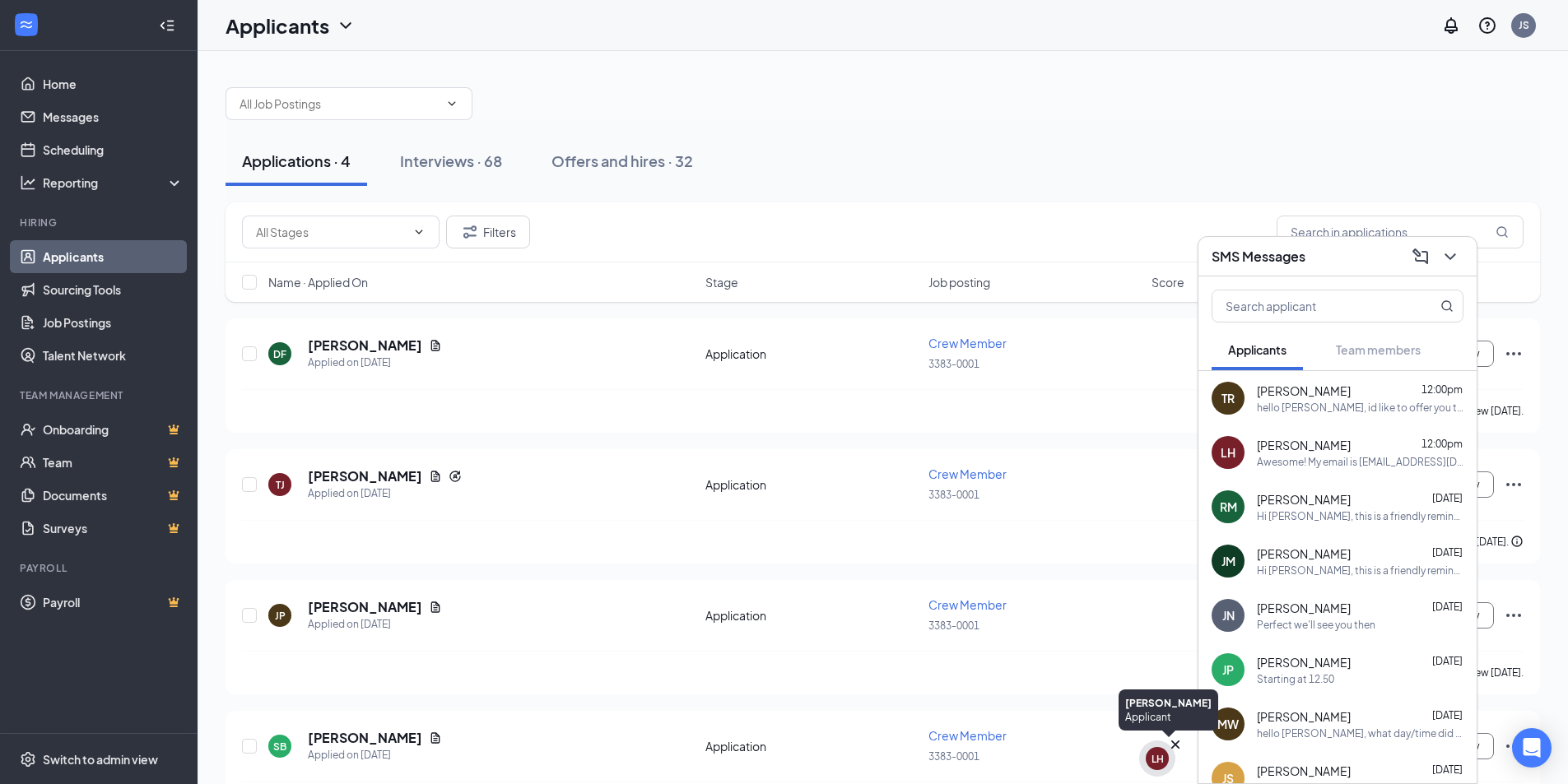
click at [1149, 761] on div "LH" at bounding box center [1157, 758] width 23 height 23
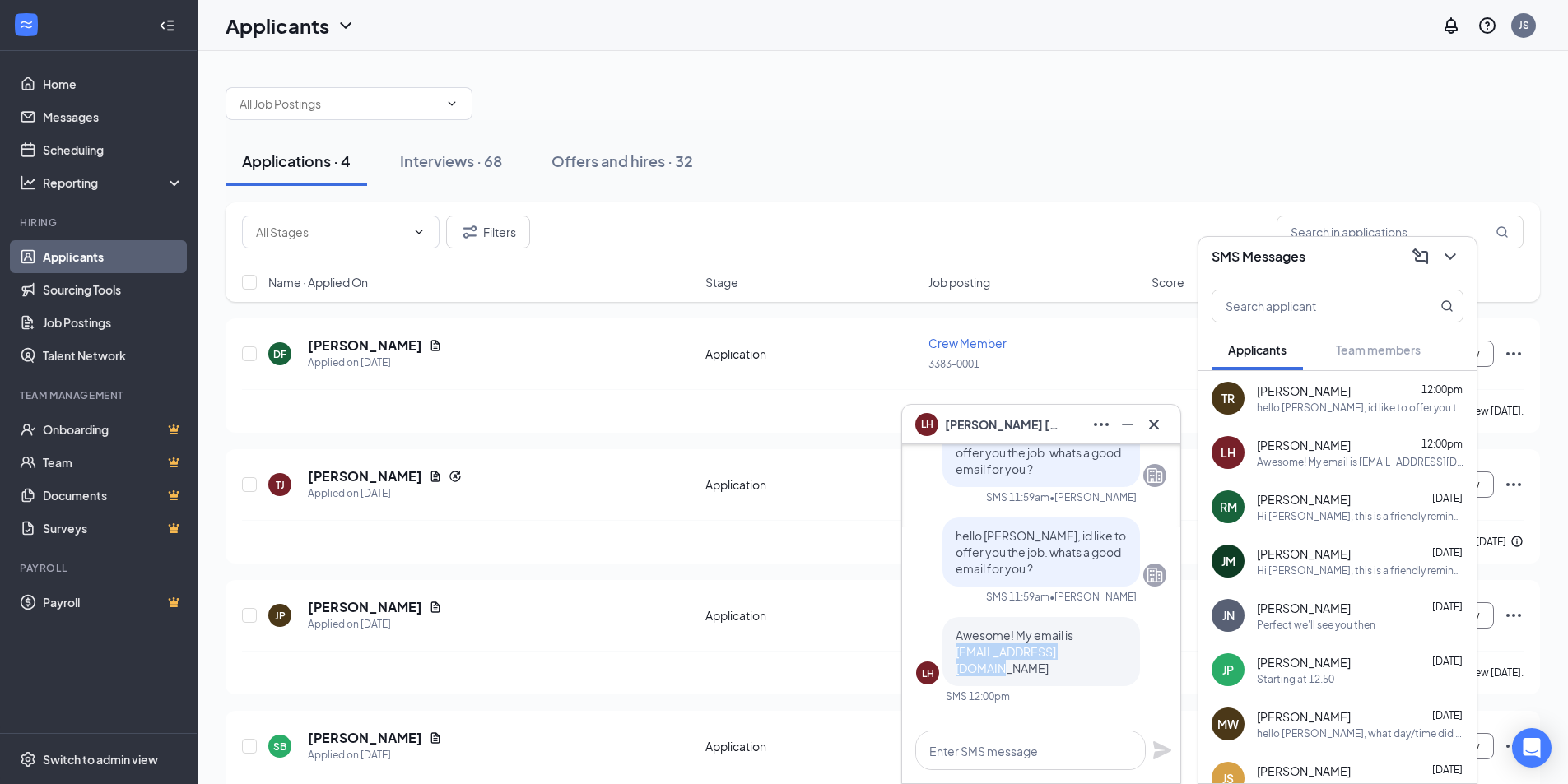
drag, startPoint x: 1100, startPoint y: 672, endPoint x: 949, endPoint y: 678, distance: 151.1
click at [949, 678] on div "Awesome! My email is lnmhopkins15@gmail.com" at bounding box center [1041, 651] width 197 height 69
copy span "lnmhopkins15@gmail.com"
click at [1125, 427] on icon "Minimize" at bounding box center [1128, 425] width 20 height 20
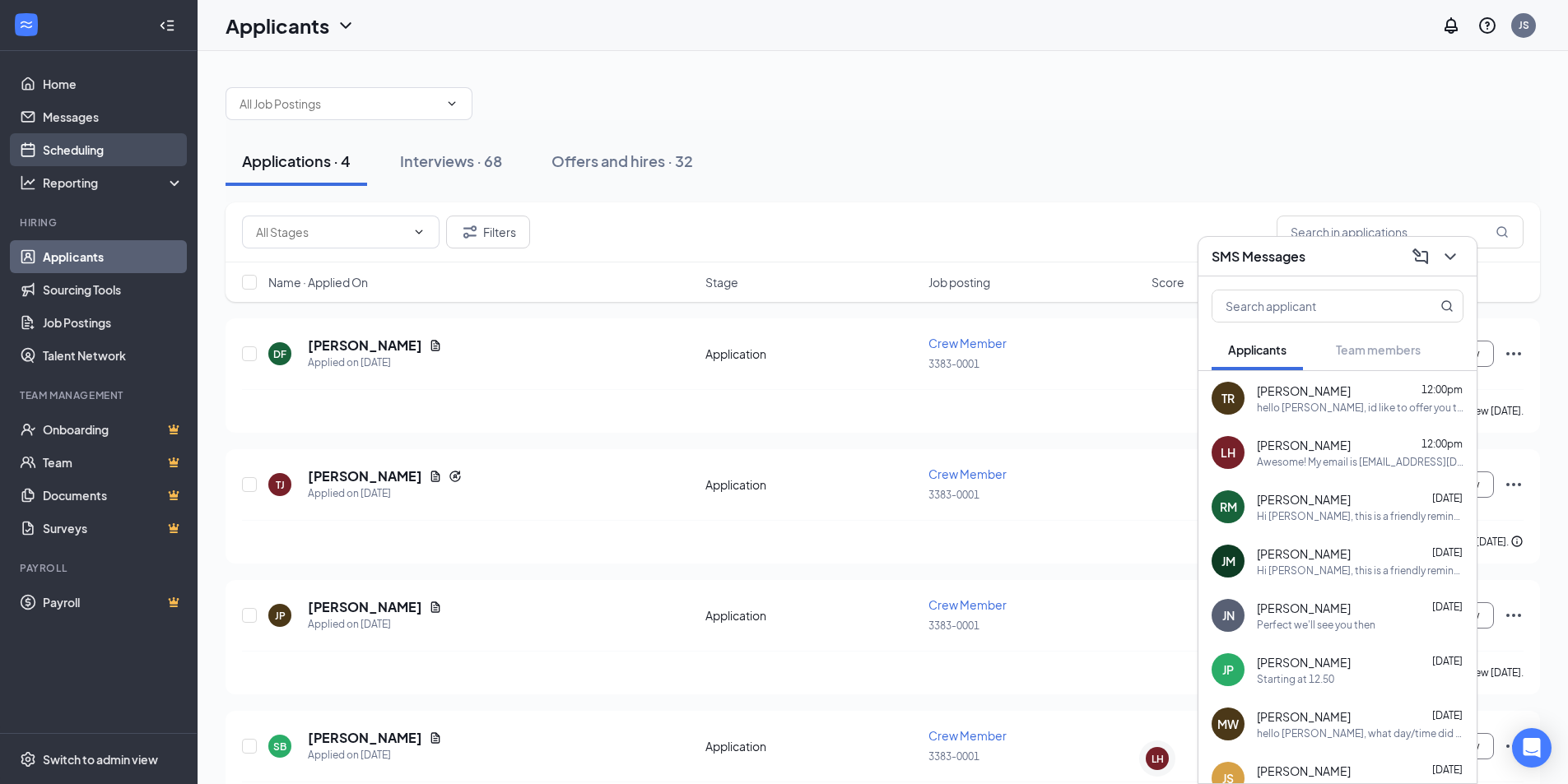
click at [96, 153] on link "Scheduling" at bounding box center [113, 149] width 141 height 33
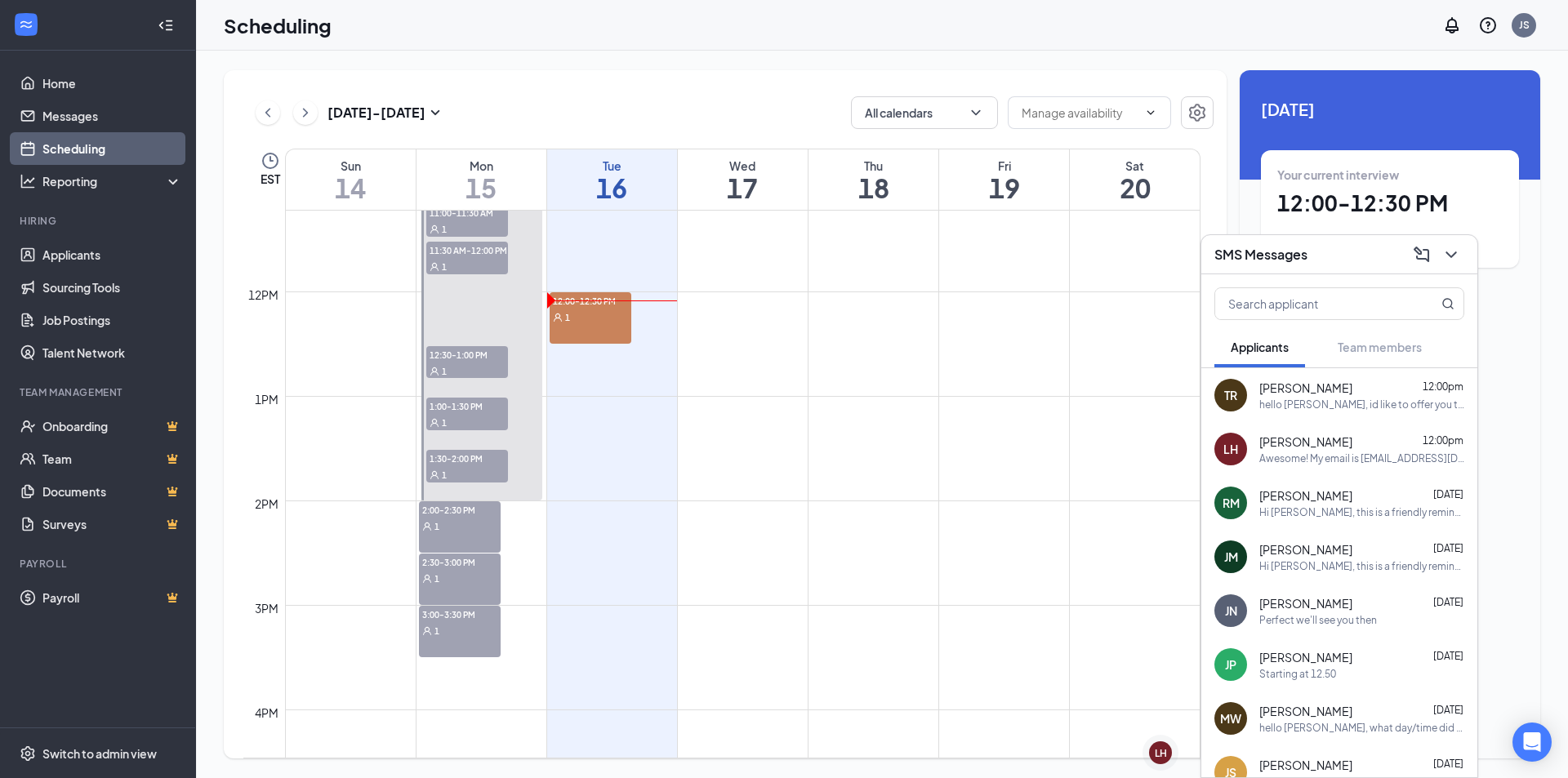
scroll to position [1211, 0]
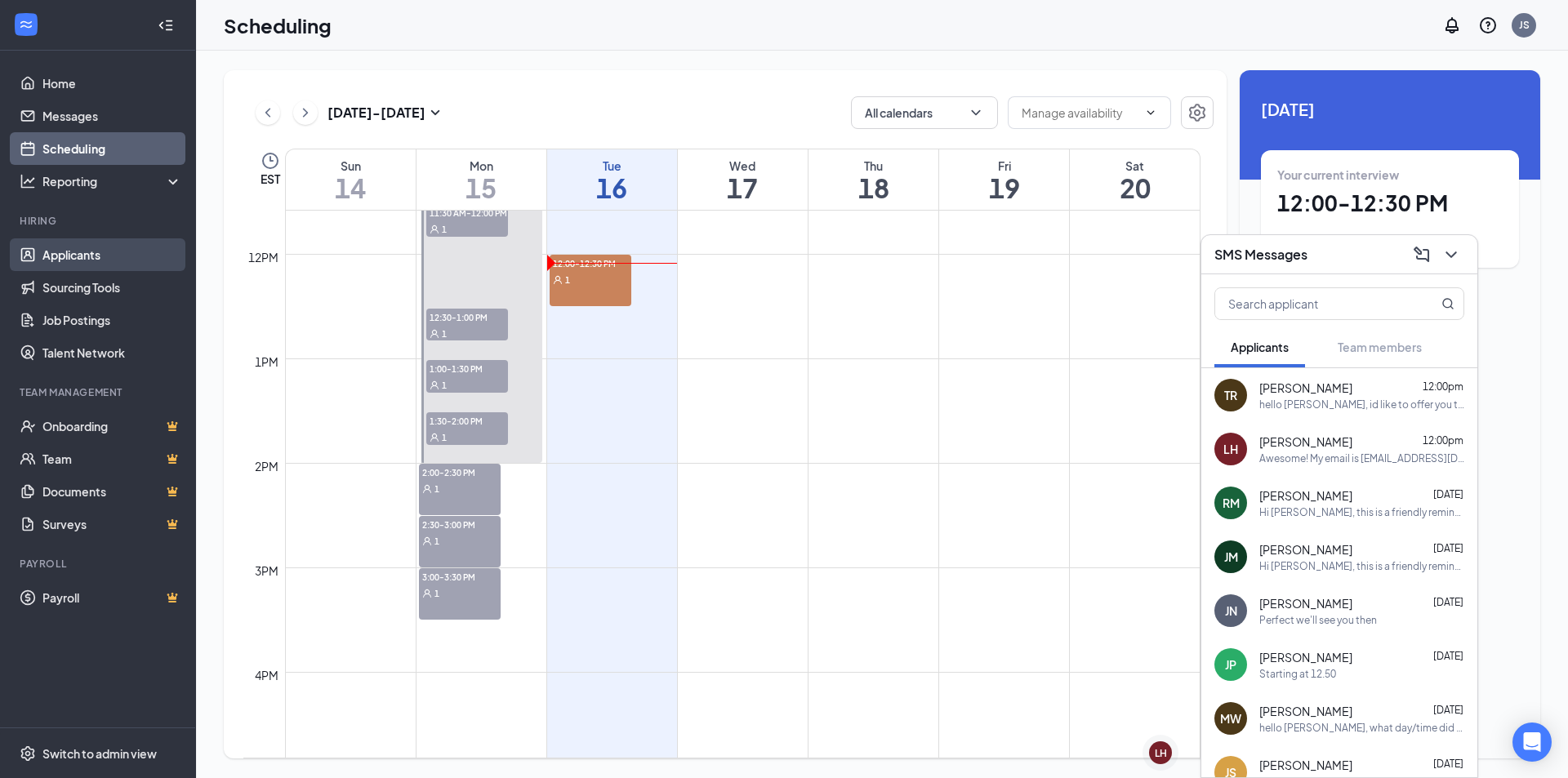
click at [74, 244] on link "Applicants" at bounding box center [112, 255] width 140 height 32
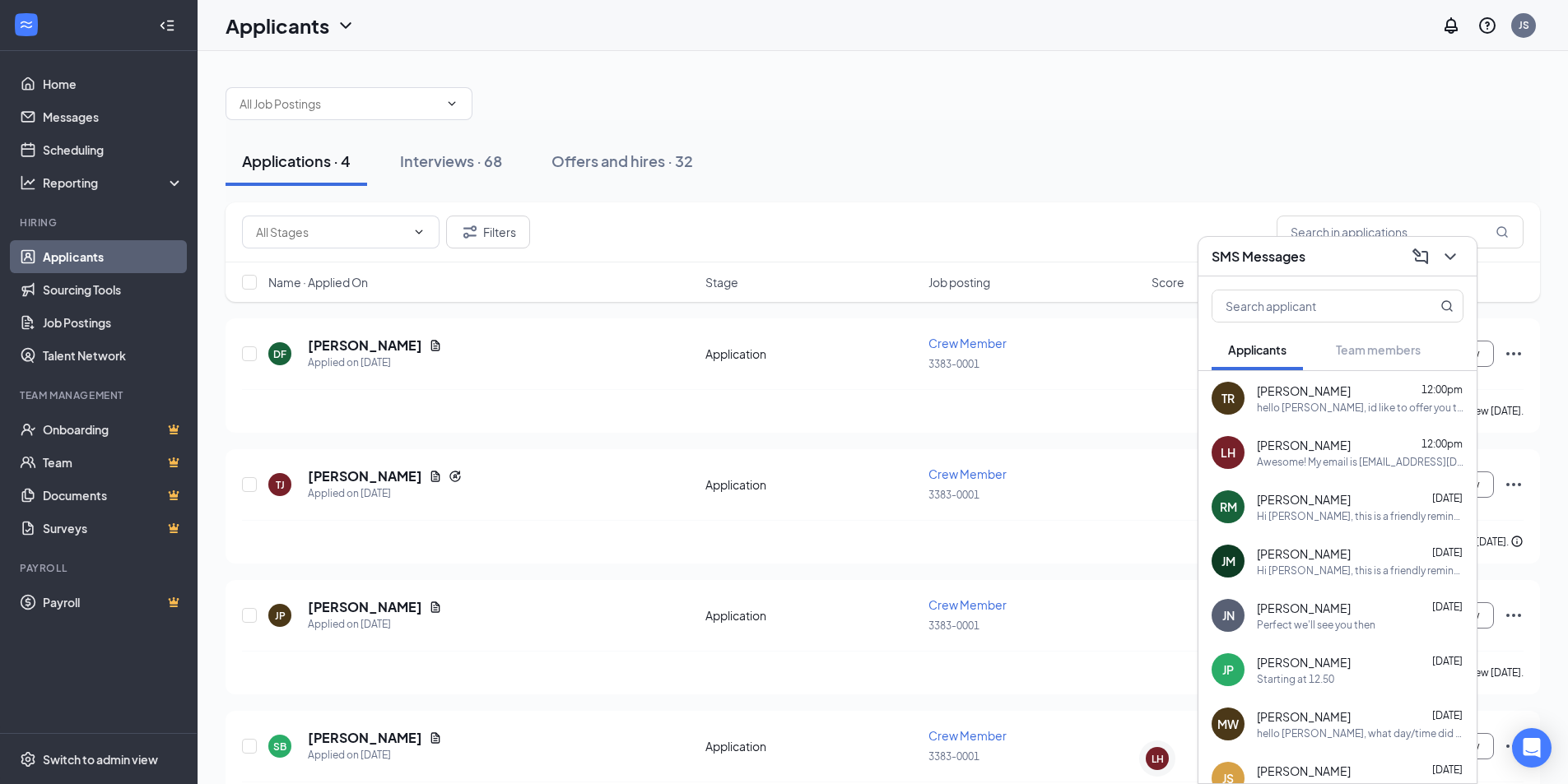
drag, startPoint x: 848, startPoint y: 168, endPoint x: 797, endPoint y: 195, distance: 57.7
click at [849, 169] on div "Applications · 4 Interviews · 68 Offers and hires · 32" at bounding box center [882, 161] width 1315 height 50
click at [87, 169] on div "Reporting" at bounding box center [99, 183] width 197 height 33
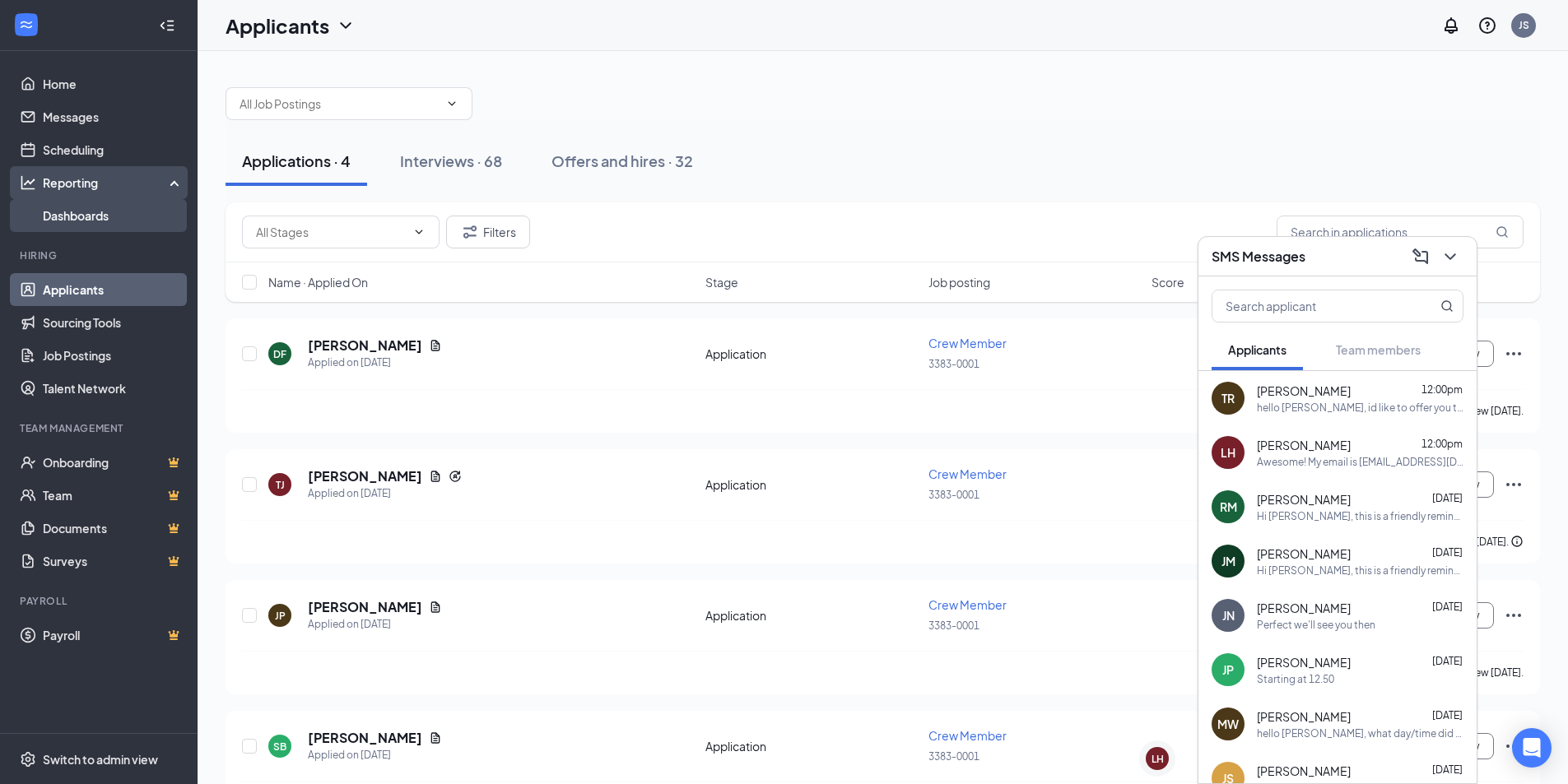
click at [92, 209] on link "Dashboards" at bounding box center [113, 215] width 141 height 33
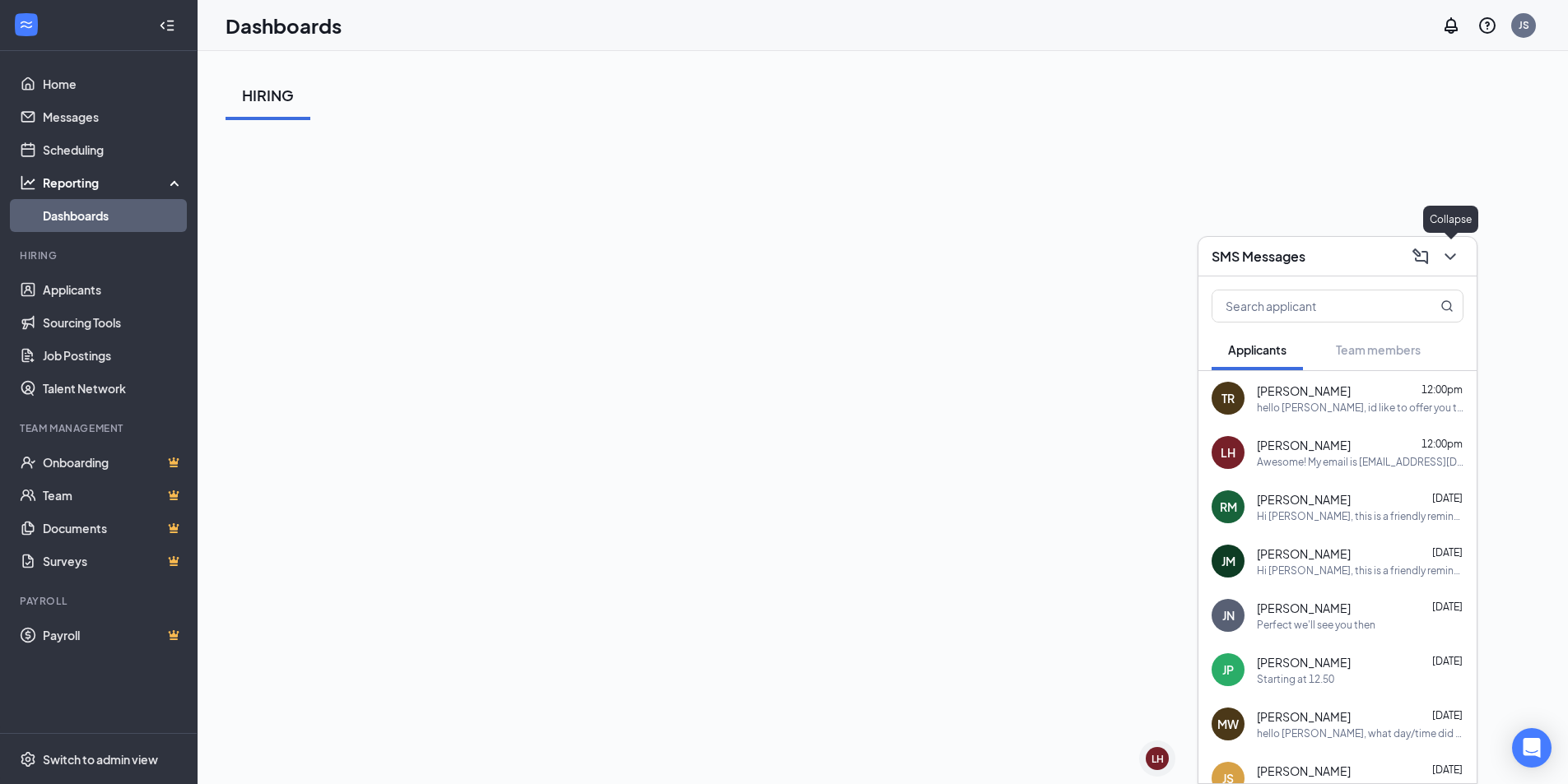
click at [1453, 257] on icon "ChevronDown" at bounding box center [1450, 256] width 11 height 6
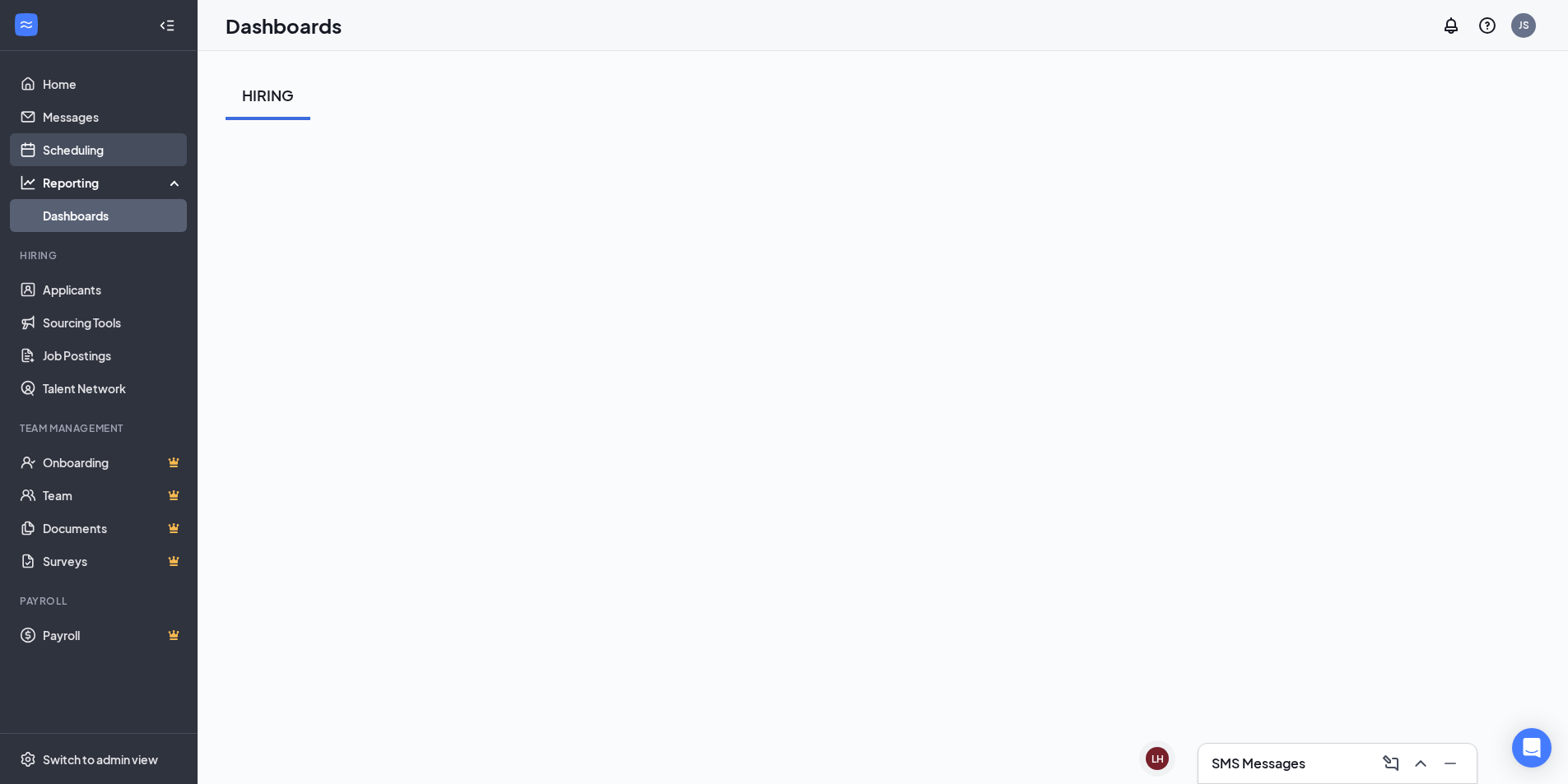
click at [105, 150] on link "Scheduling" at bounding box center [113, 149] width 141 height 33
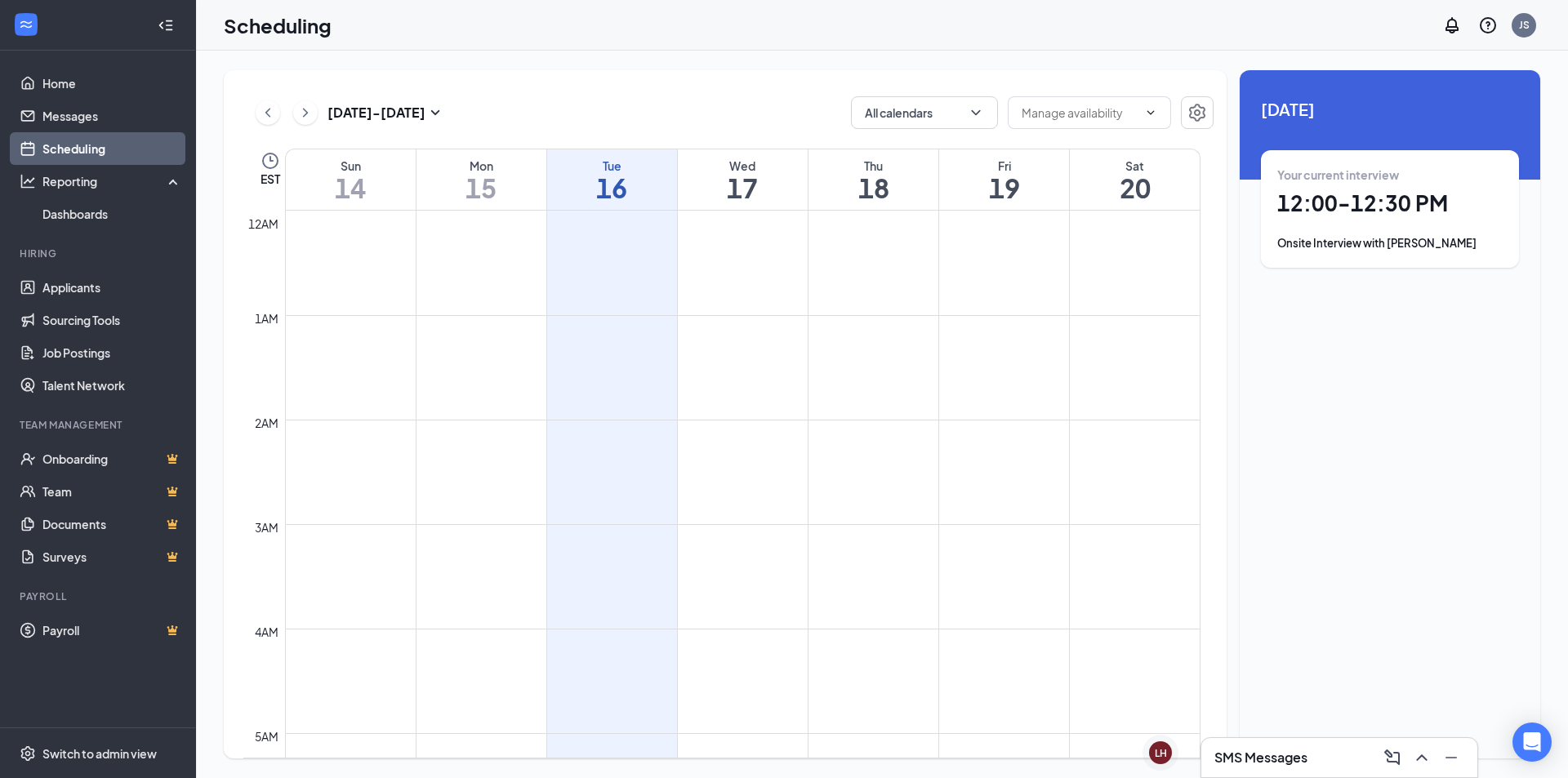
scroll to position [803, 0]
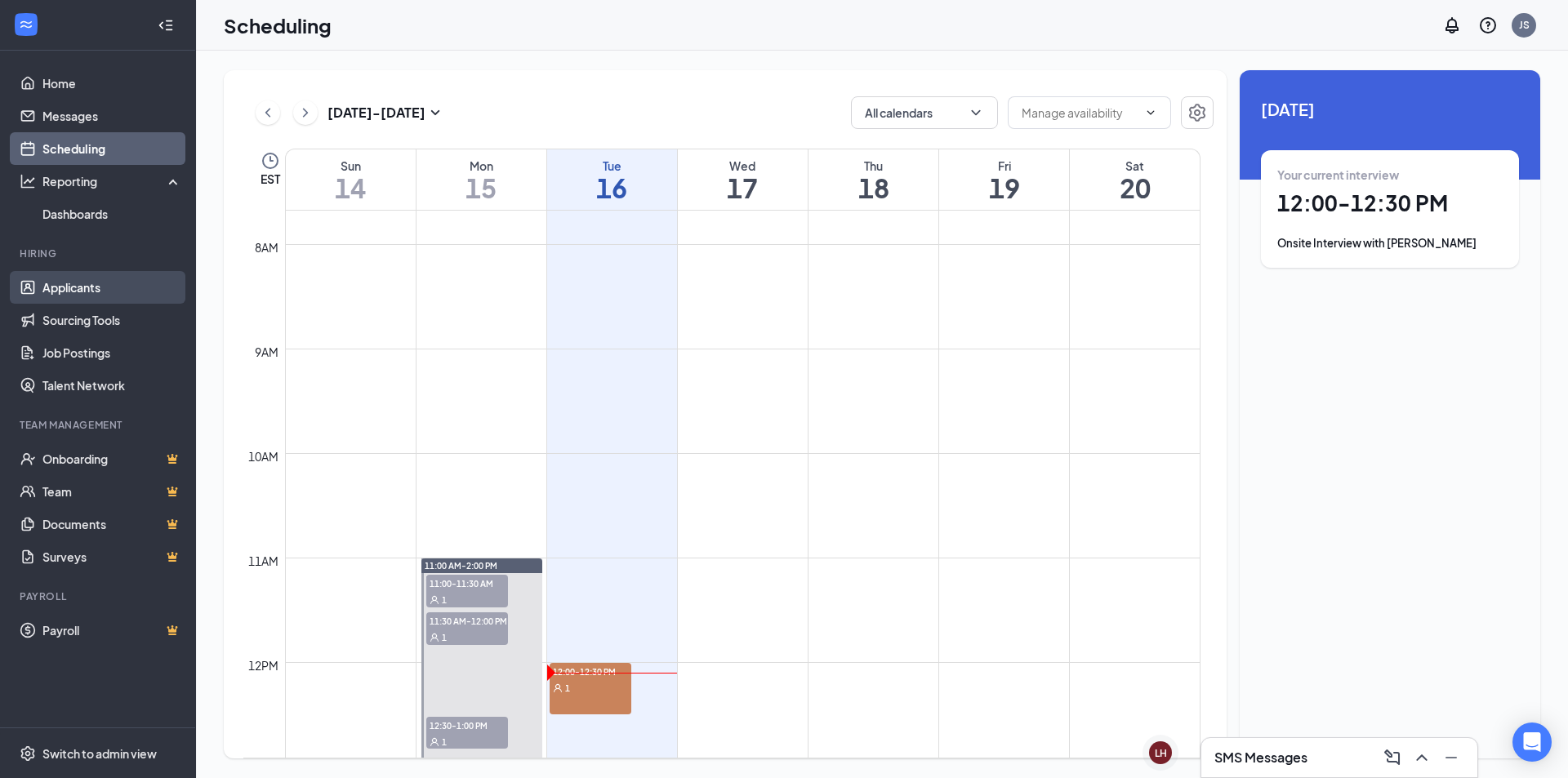
click at [90, 285] on link "Applicants" at bounding box center [112, 287] width 140 height 32
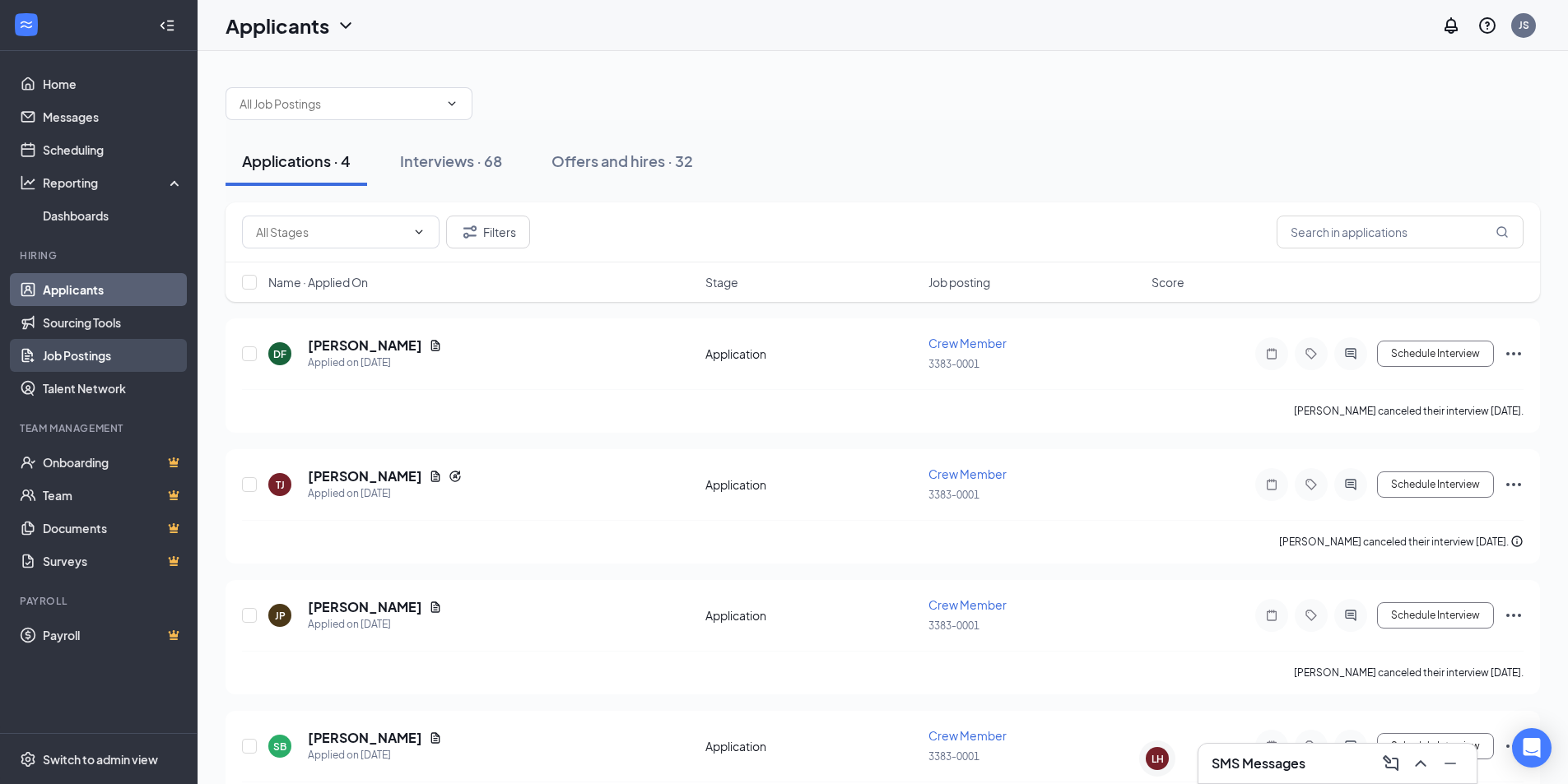
click at [94, 352] on link "Job Postings" at bounding box center [113, 355] width 141 height 33
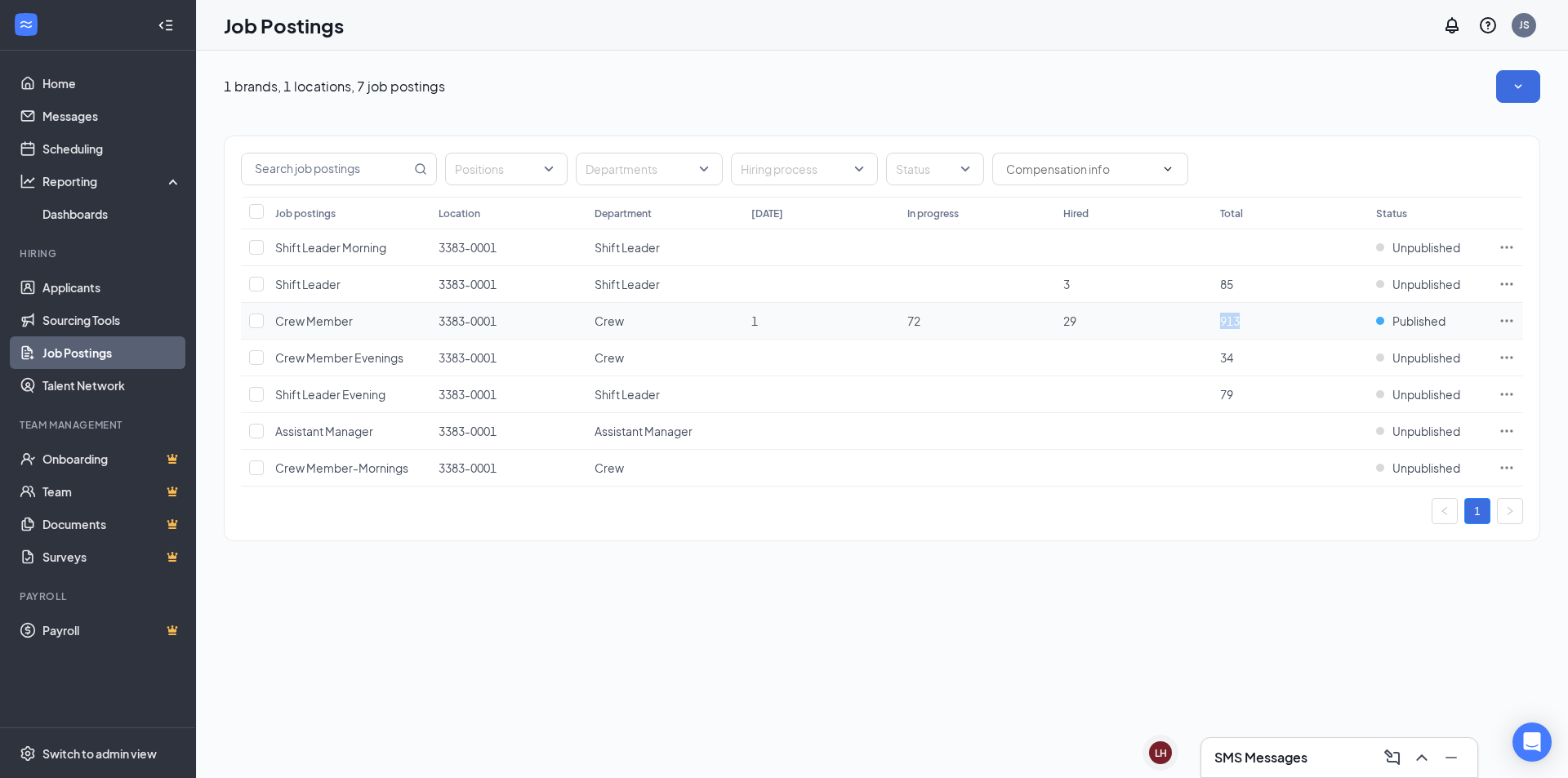
drag, startPoint x: 1211, startPoint y: 326, endPoint x: 1297, endPoint y: 315, distance: 86.7
click at [1297, 315] on tr "Crew Member 3383-0001 Crew 1 72 29 913 Published" at bounding box center [881, 321] width 1283 height 37
click at [1276, 323] on td "913" at bounding box center [1290, 321] width 156 height 37
click at [81, 88] on link "Home" at bounding box center [112, 83] width 140 height 32
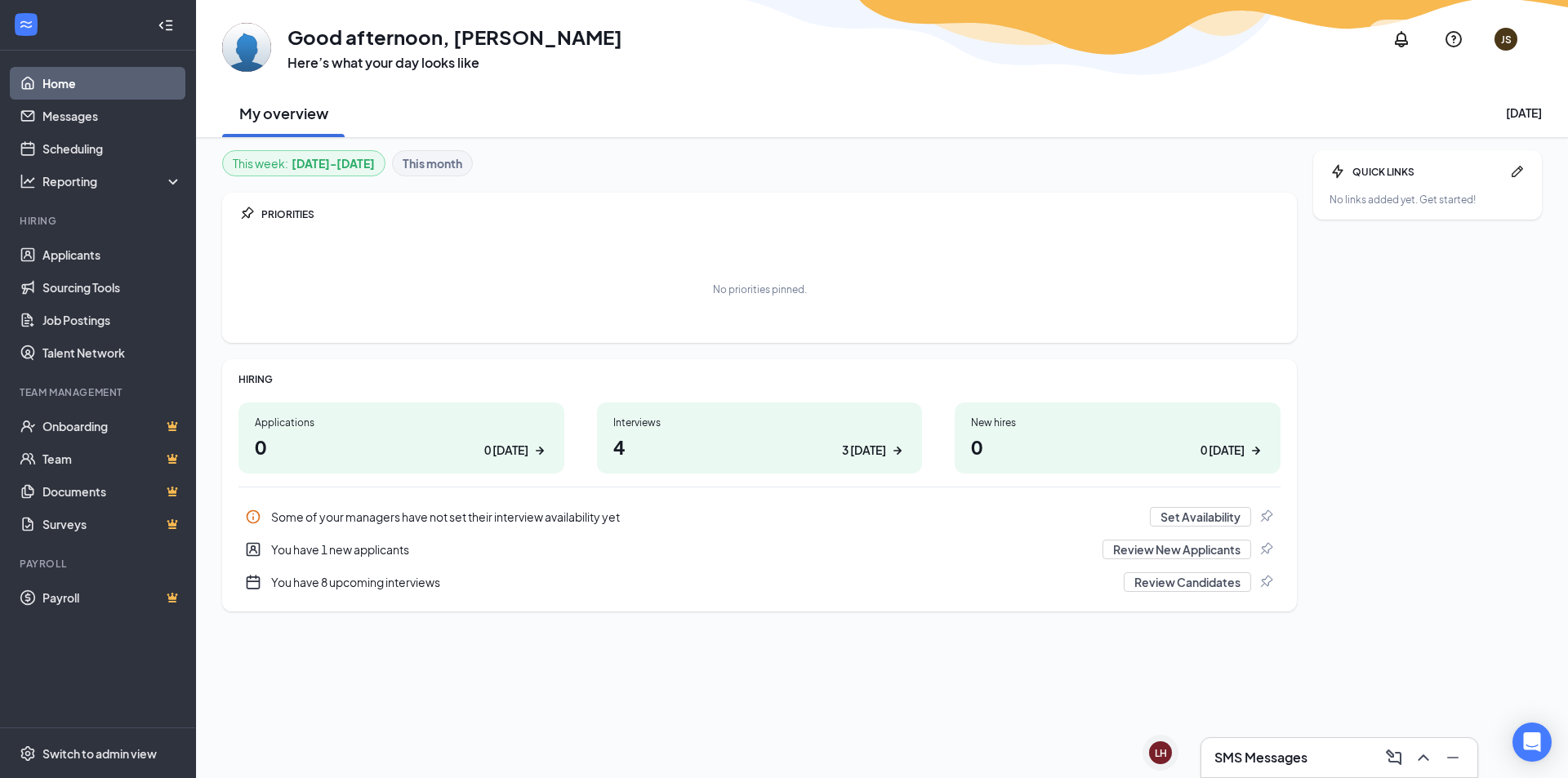
click at [1316, 744] on div "SMS Messages" at bounding box center [1340, 758] width 276 height 39
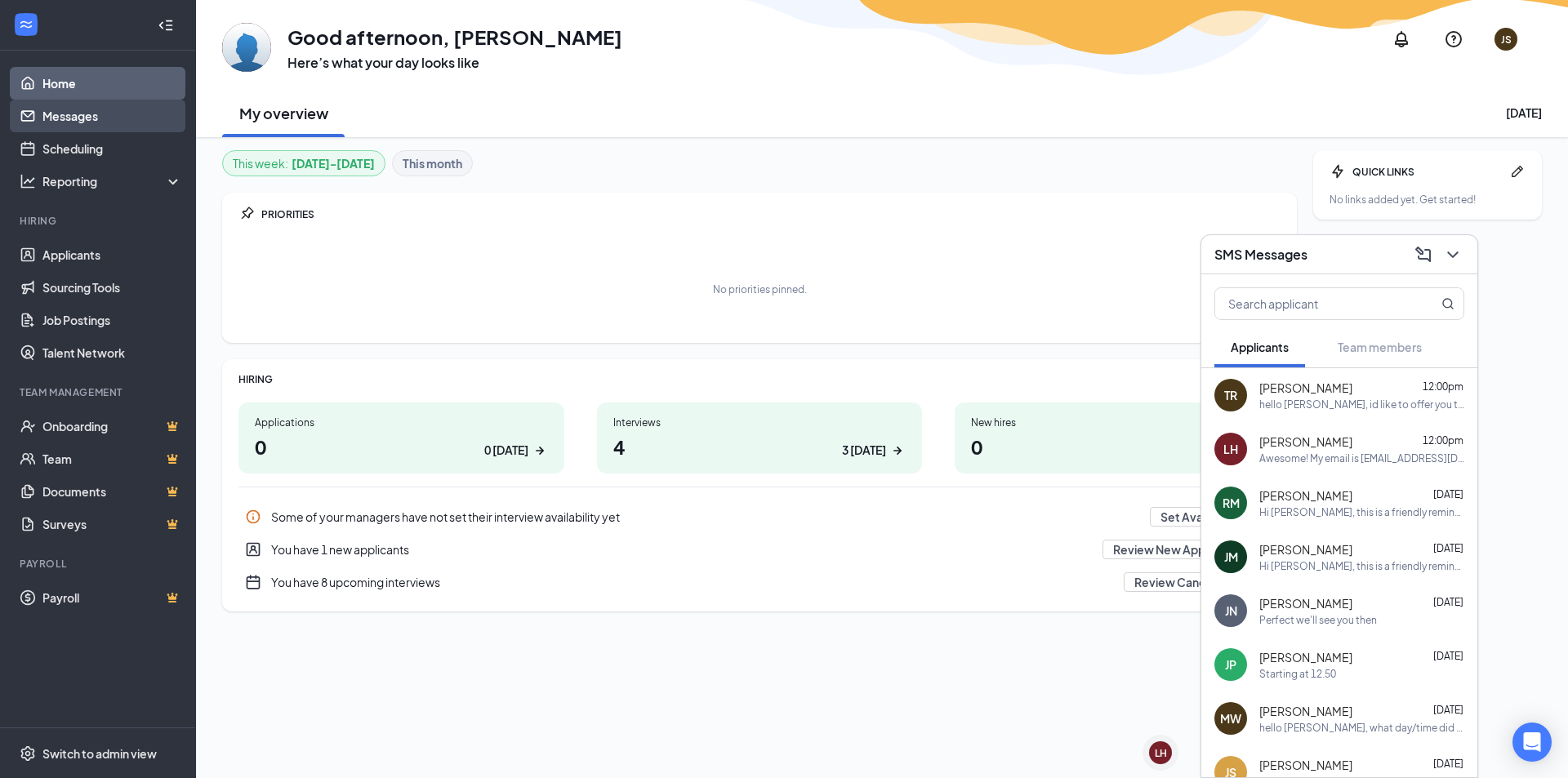
click at [129, 113] on link "Messages" at bounding box center [112, 116] width 140 height 32
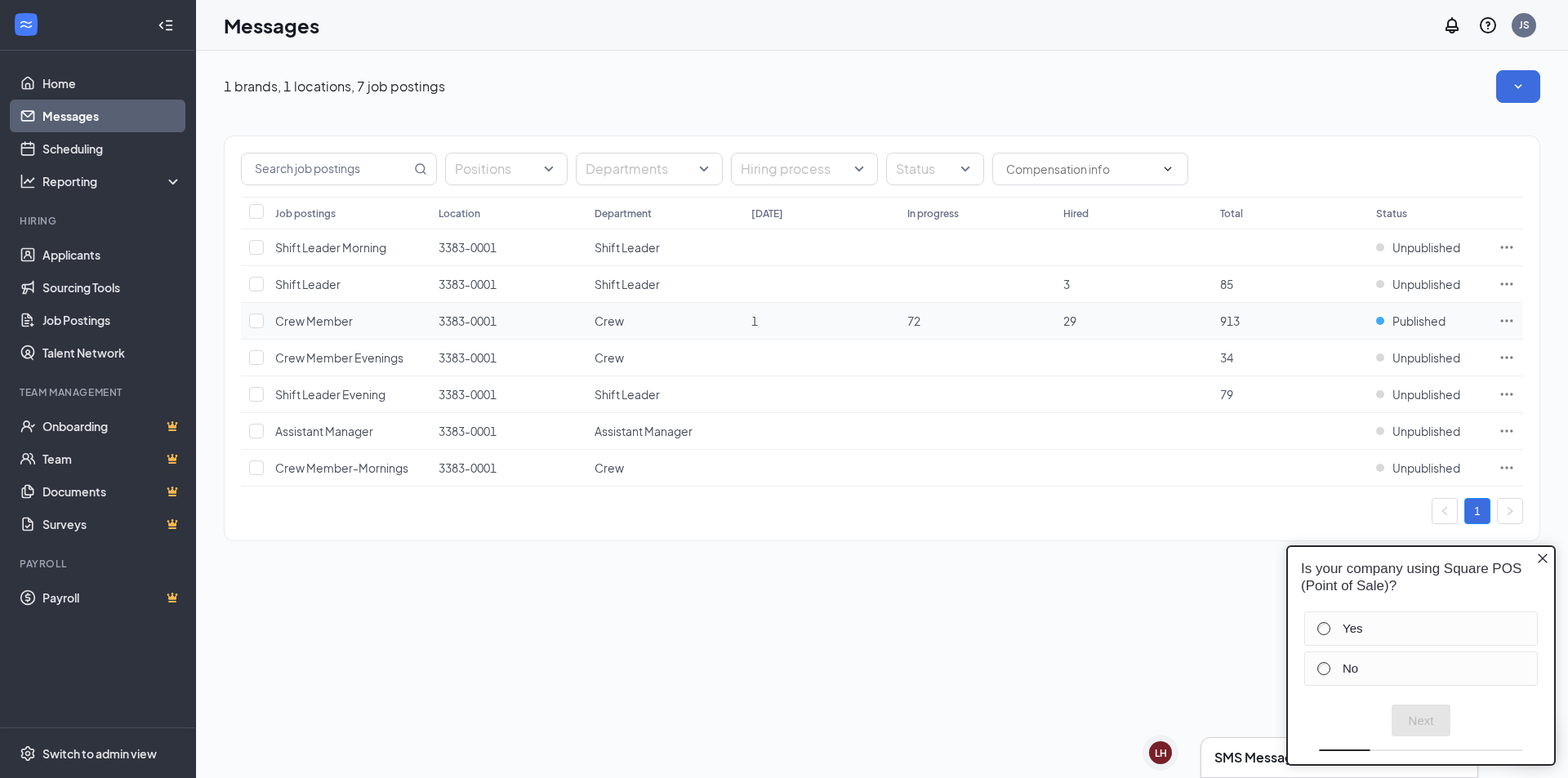
click at [1227, 319] on span "913" at bounding box center [1230, 320] width 20 height 14
click at [1507, 323] on icon "Ellipses" at bounding box center [1507, 321] width 16 height 16
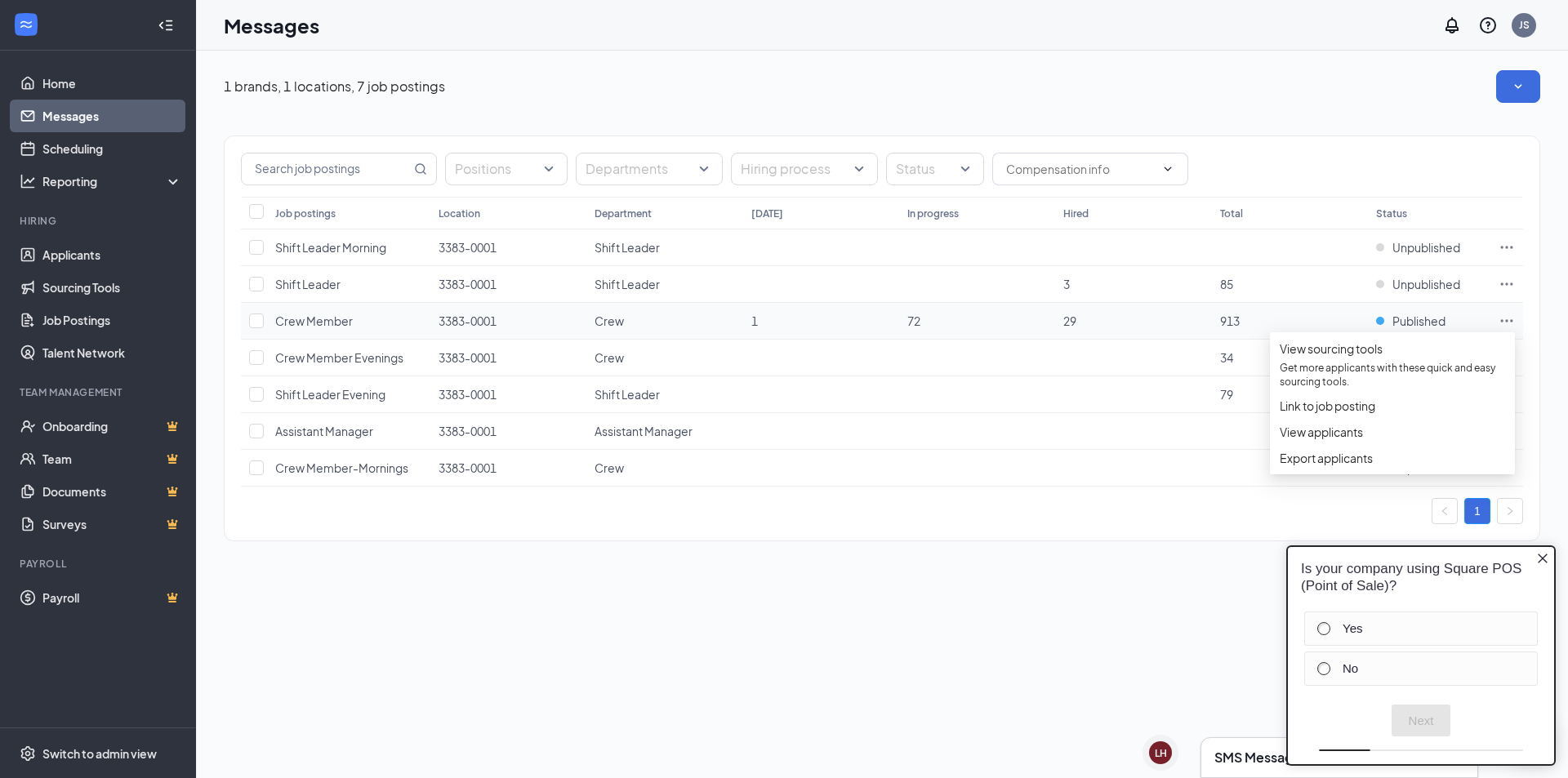
click at [946, 321] on td "72" at bounding box center [977, 321] width 156 height 37
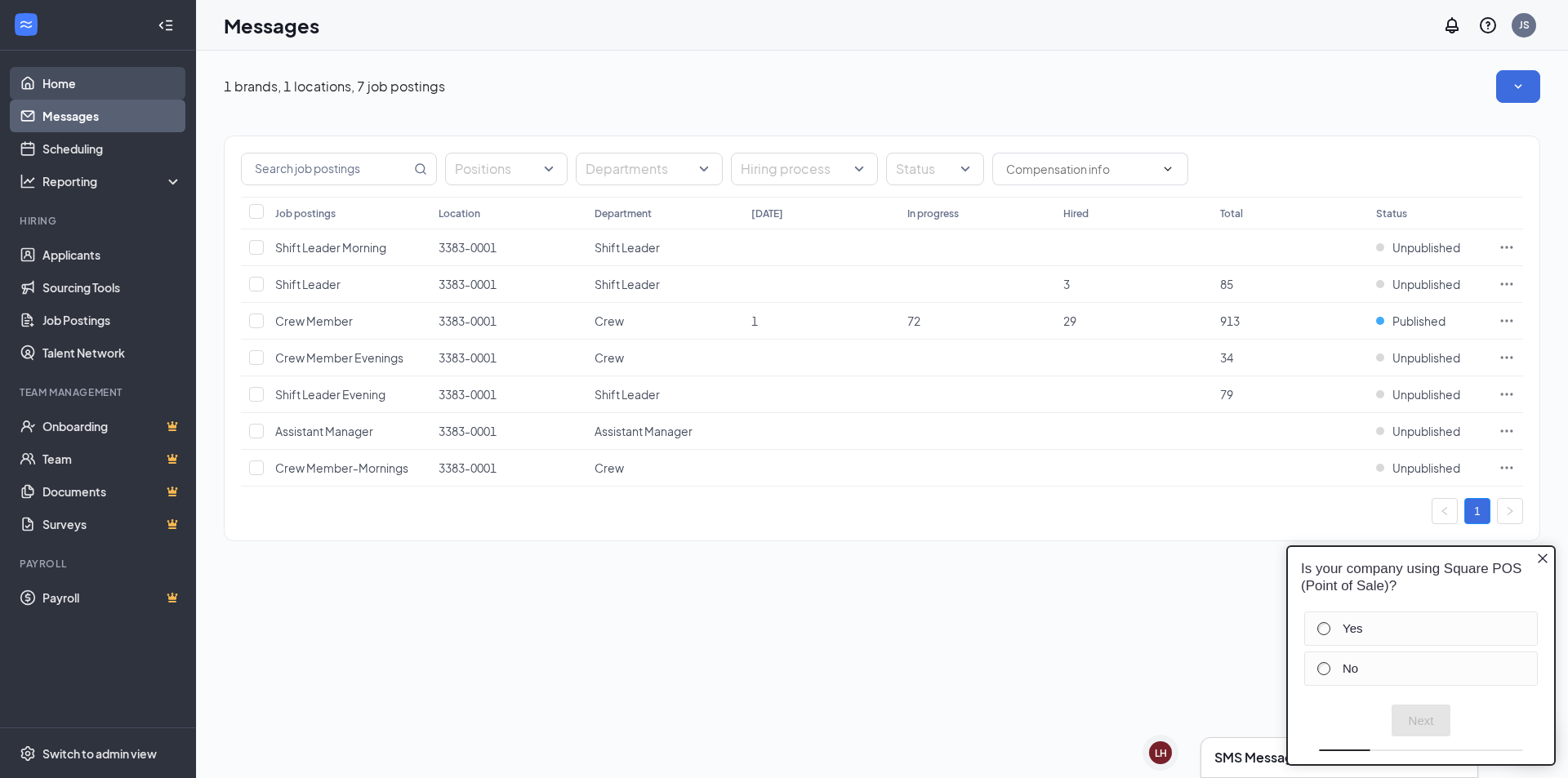
click at [106, 81] on link "Home" at bounding box center [112, 83] width 140 height 32
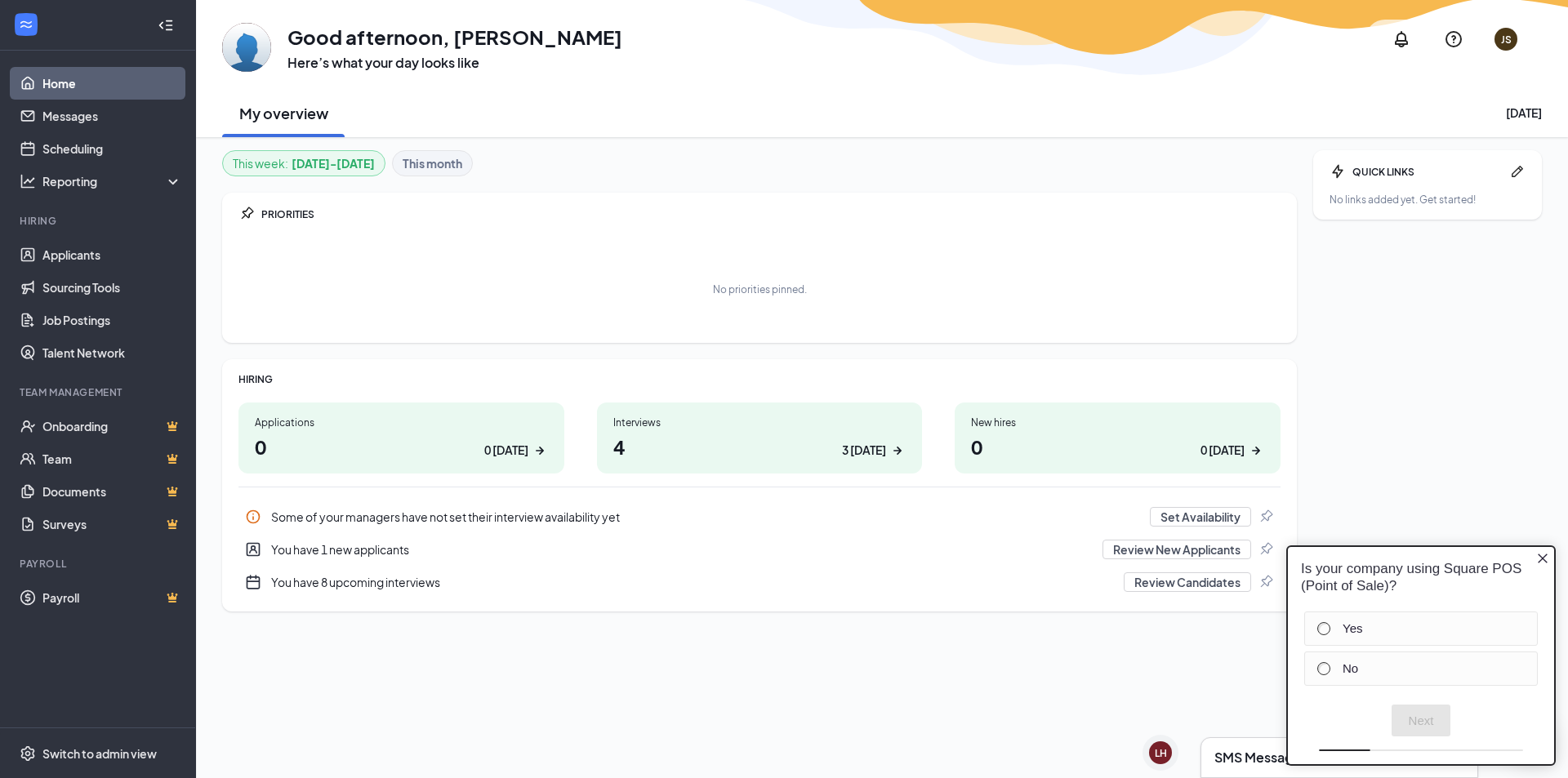
click at [1537, 560] on icon "Close button" at bounding box center [1543, 558] width 13 height 13
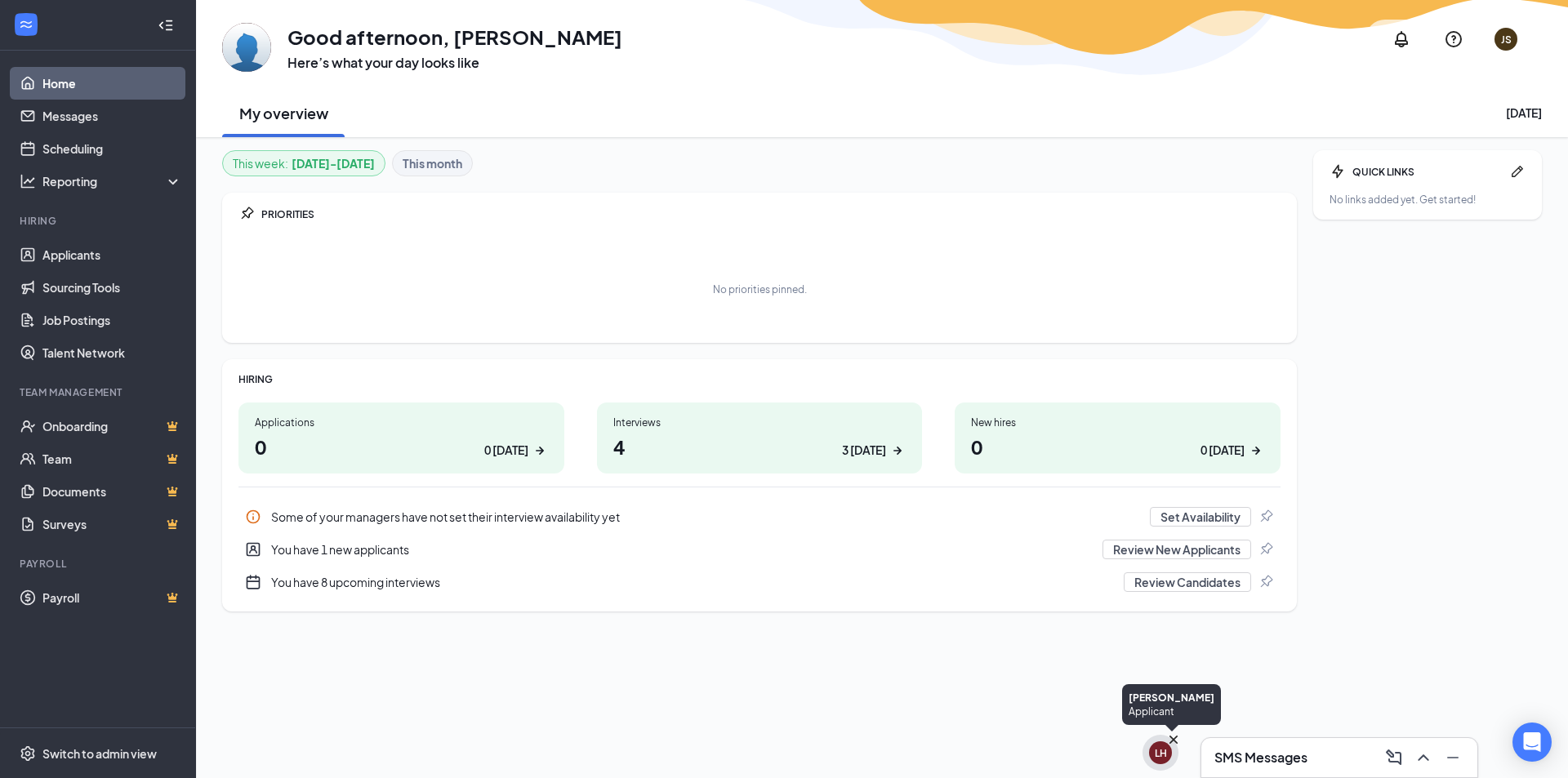
click at [1166, 748] on div "LH" at bounding box center [1160, 752] width 22 height 22
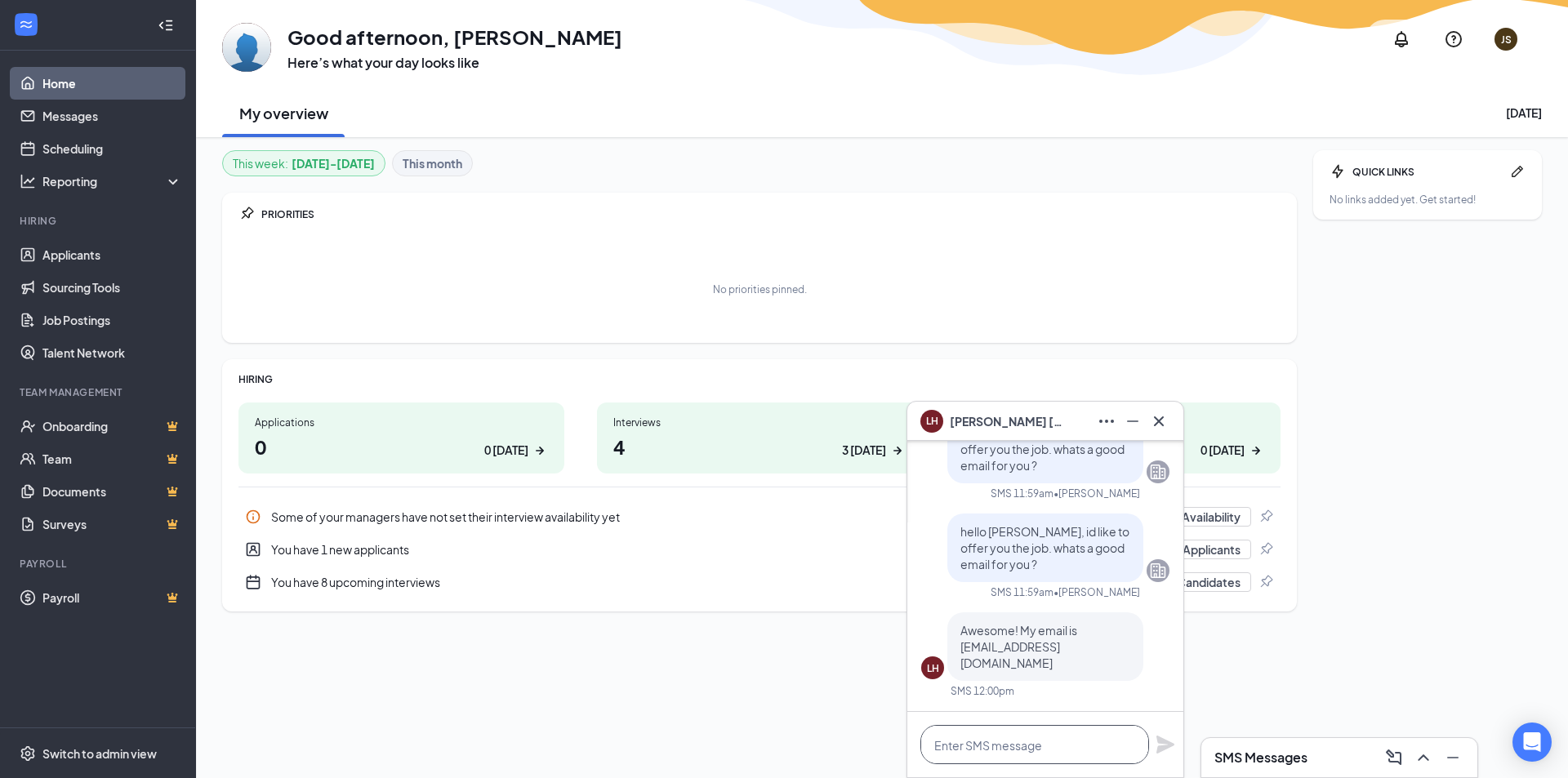
click at [1000, 746] on textarea at bounding box center [1035, 745] width 229 height 39
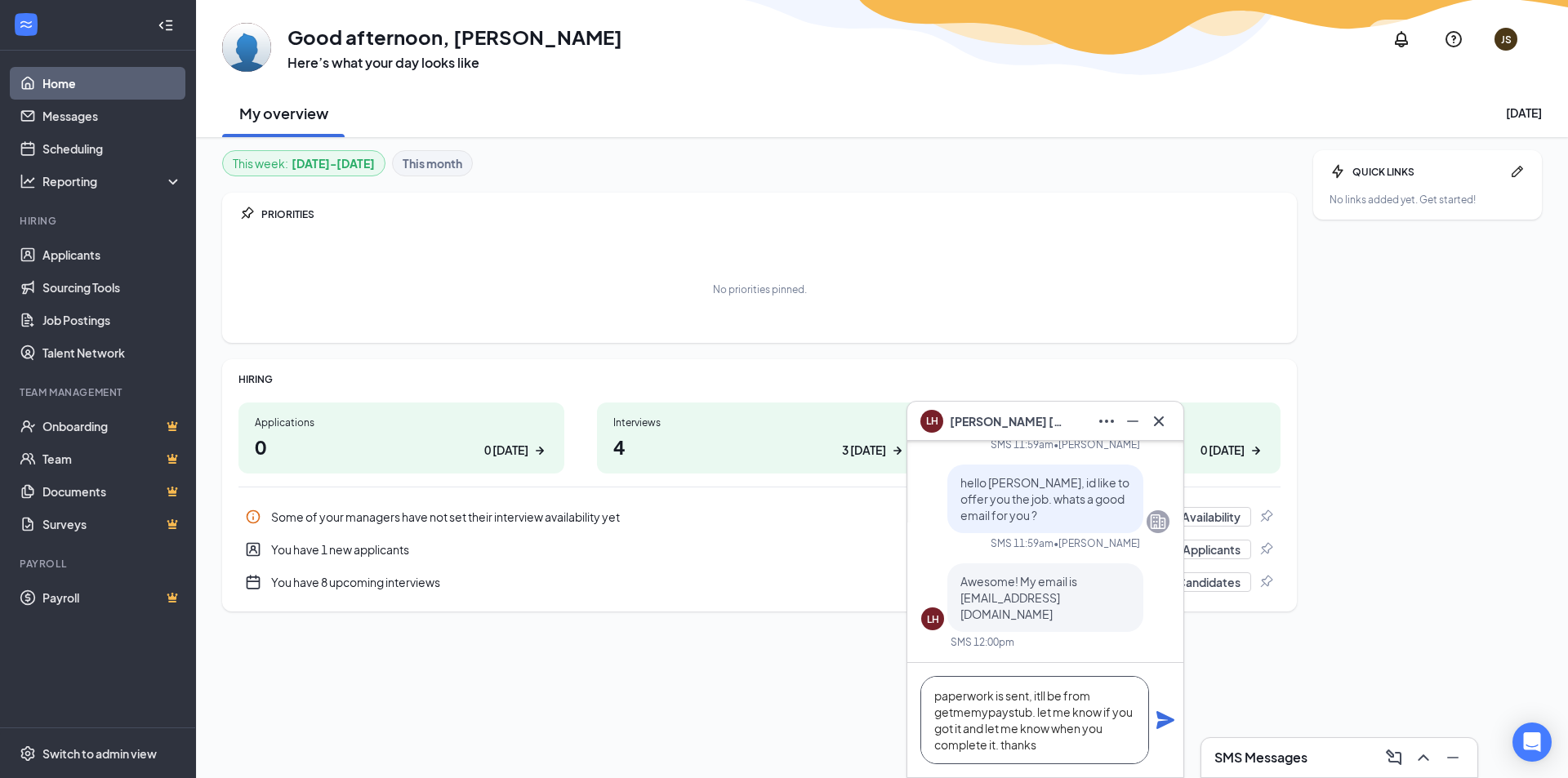
type textarea "paperwork is sent, itll be from getmemypaystub. let me know if you got it and l…"
click at [1166, 714] on icon "Plane" at bounding box center [1166, 721] width 20 height 20
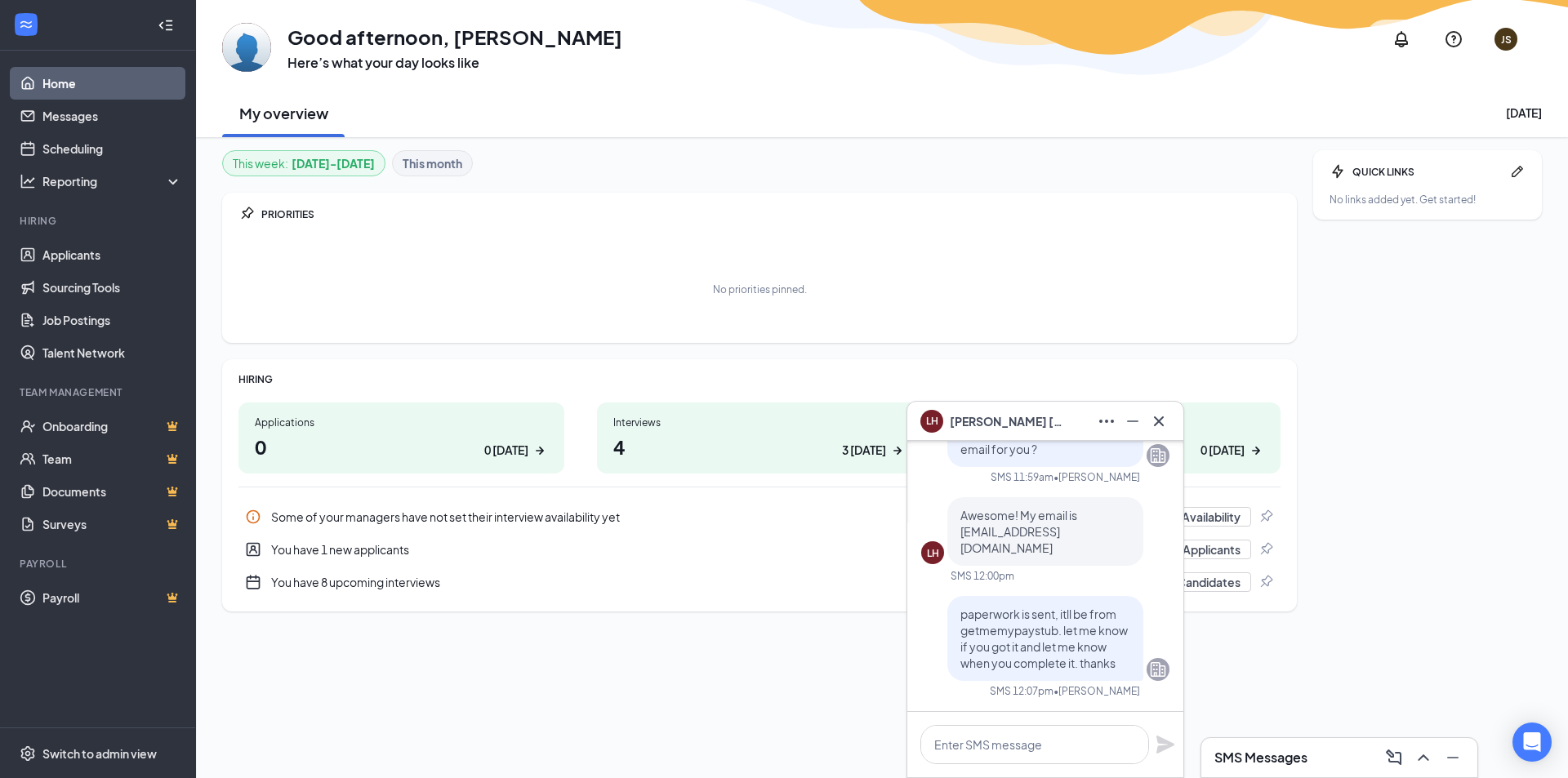
scroll to position [0, 0]
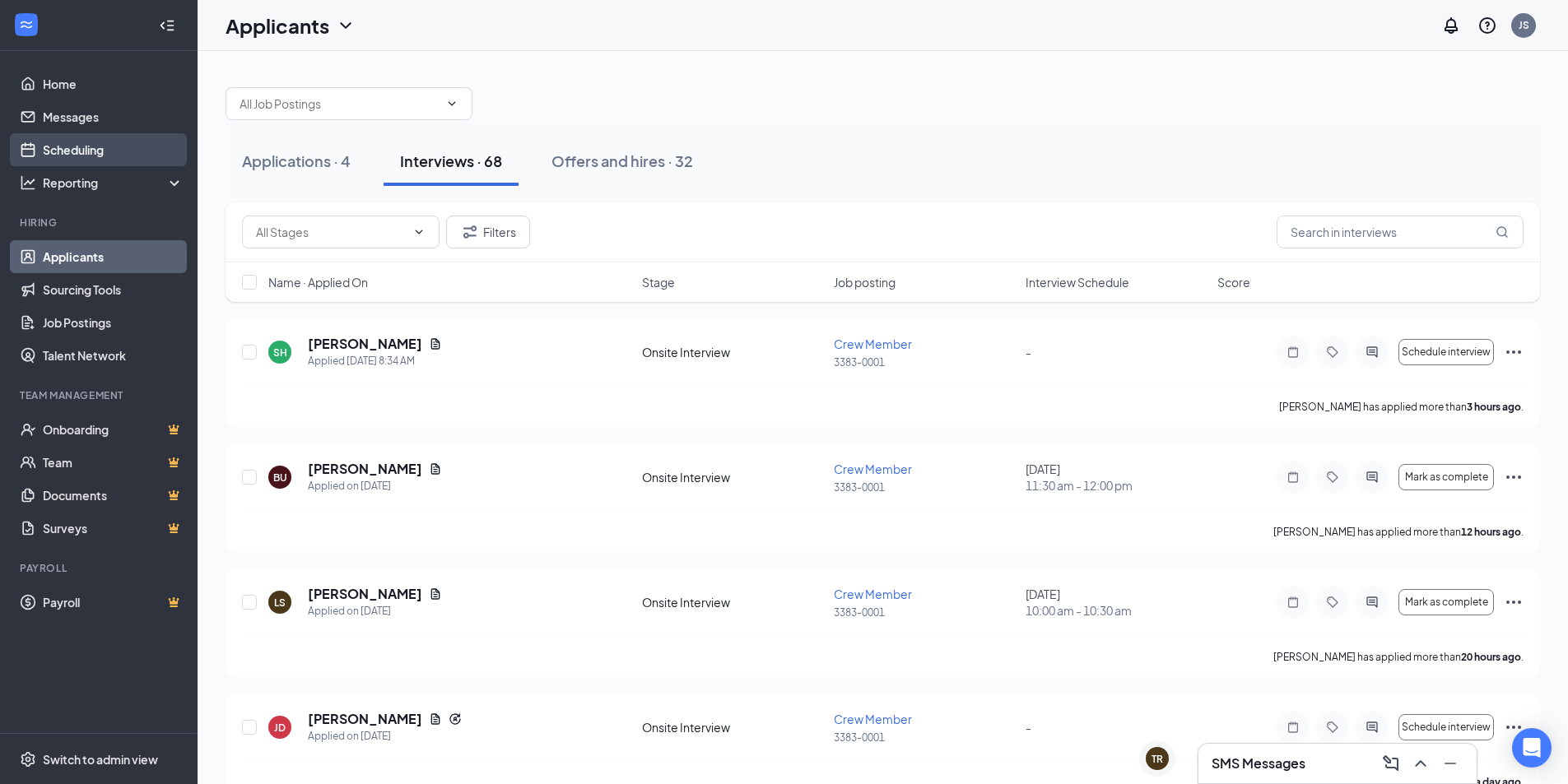
click at [76, 153] on link "Scheduling" at bounding box center [113, 149] width 141 height 33
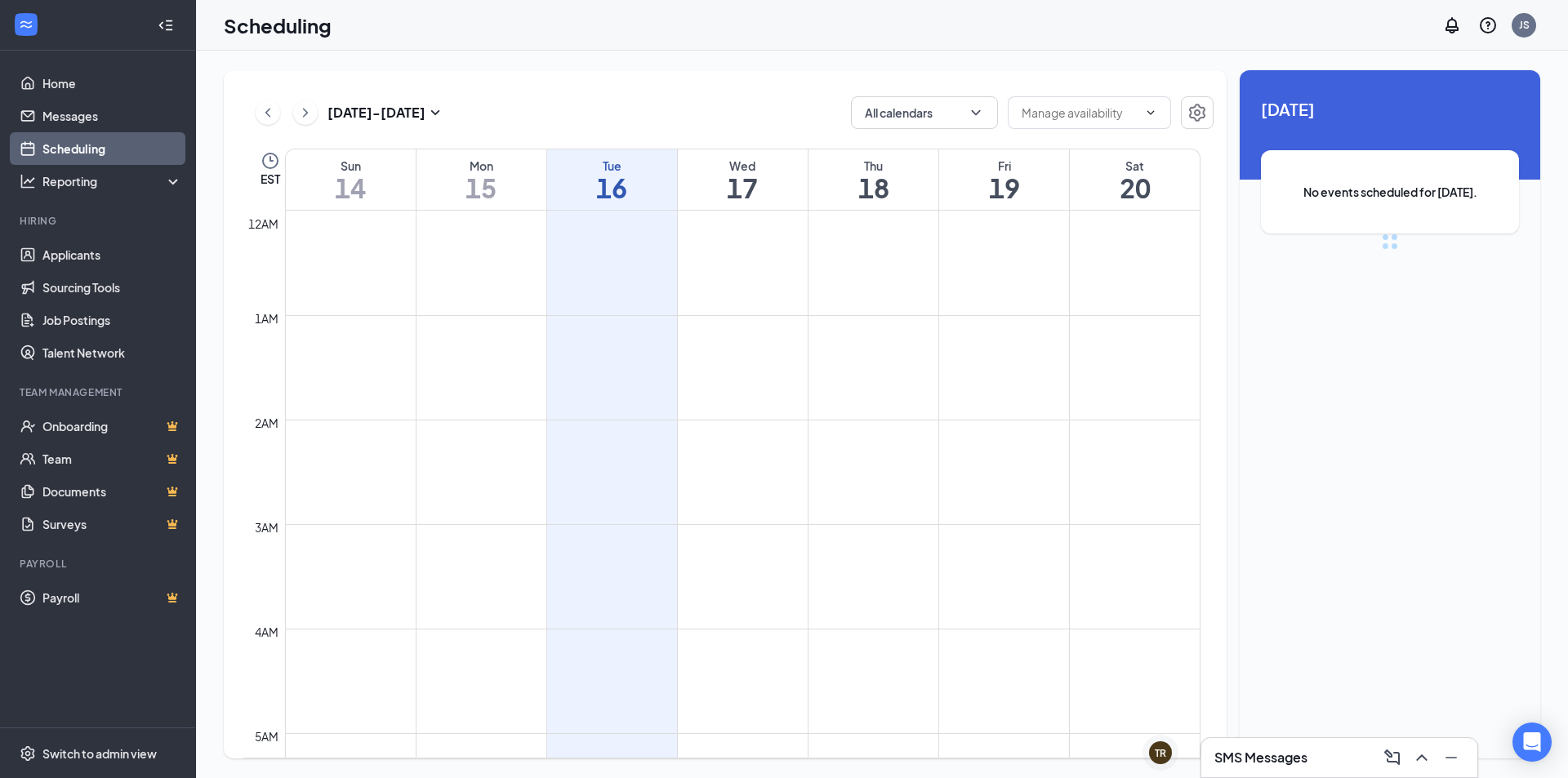
scroll to position [803, 0]
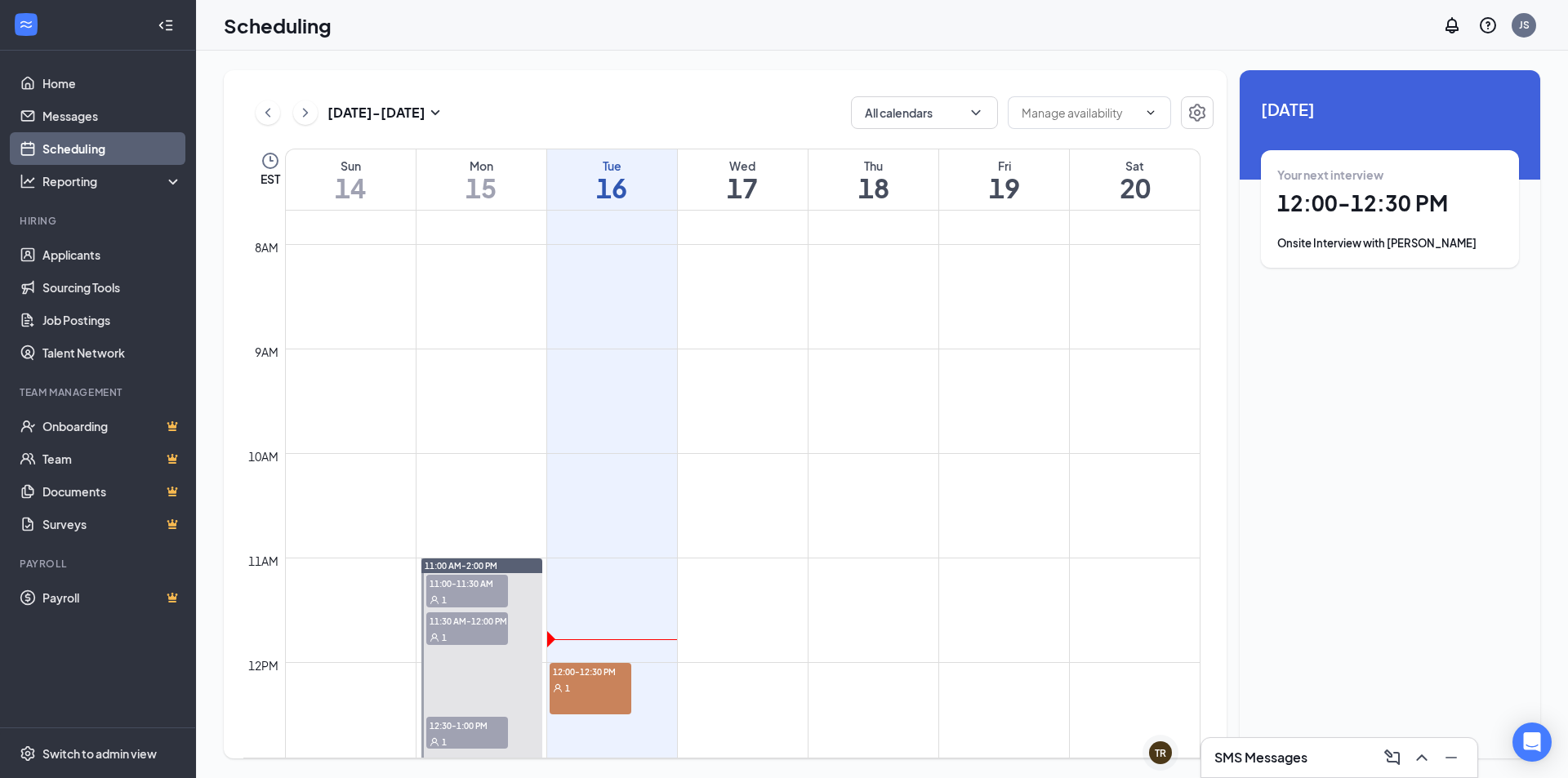
click at [589, 698] on div "12:00-12:30 PM 1" at bounding box center [590, 688] width 82 height 51
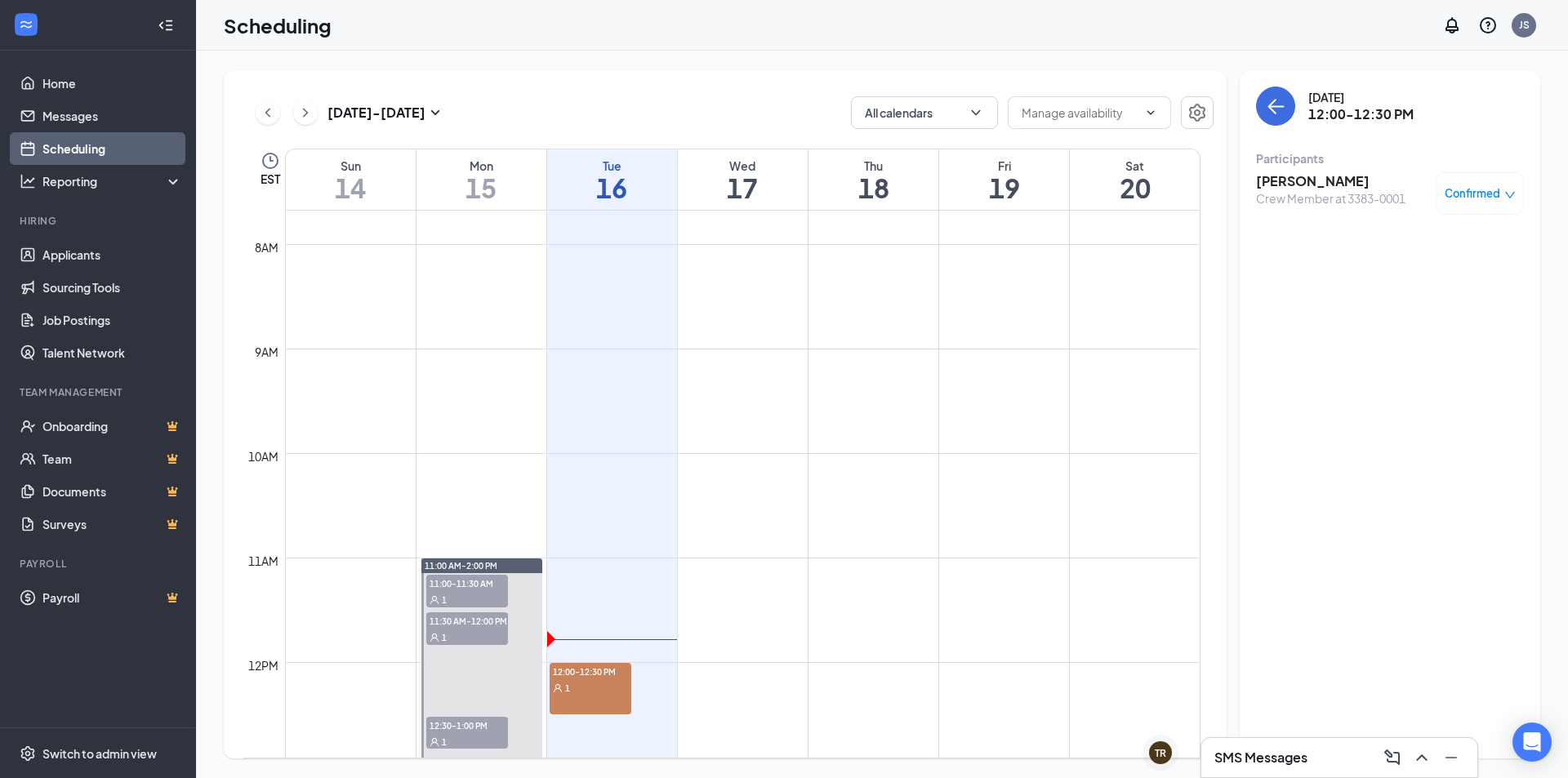
click at [1307, 178] on h3 "[PERSON_NAME]" at bounding box center [1331, 181] width 150 height 18
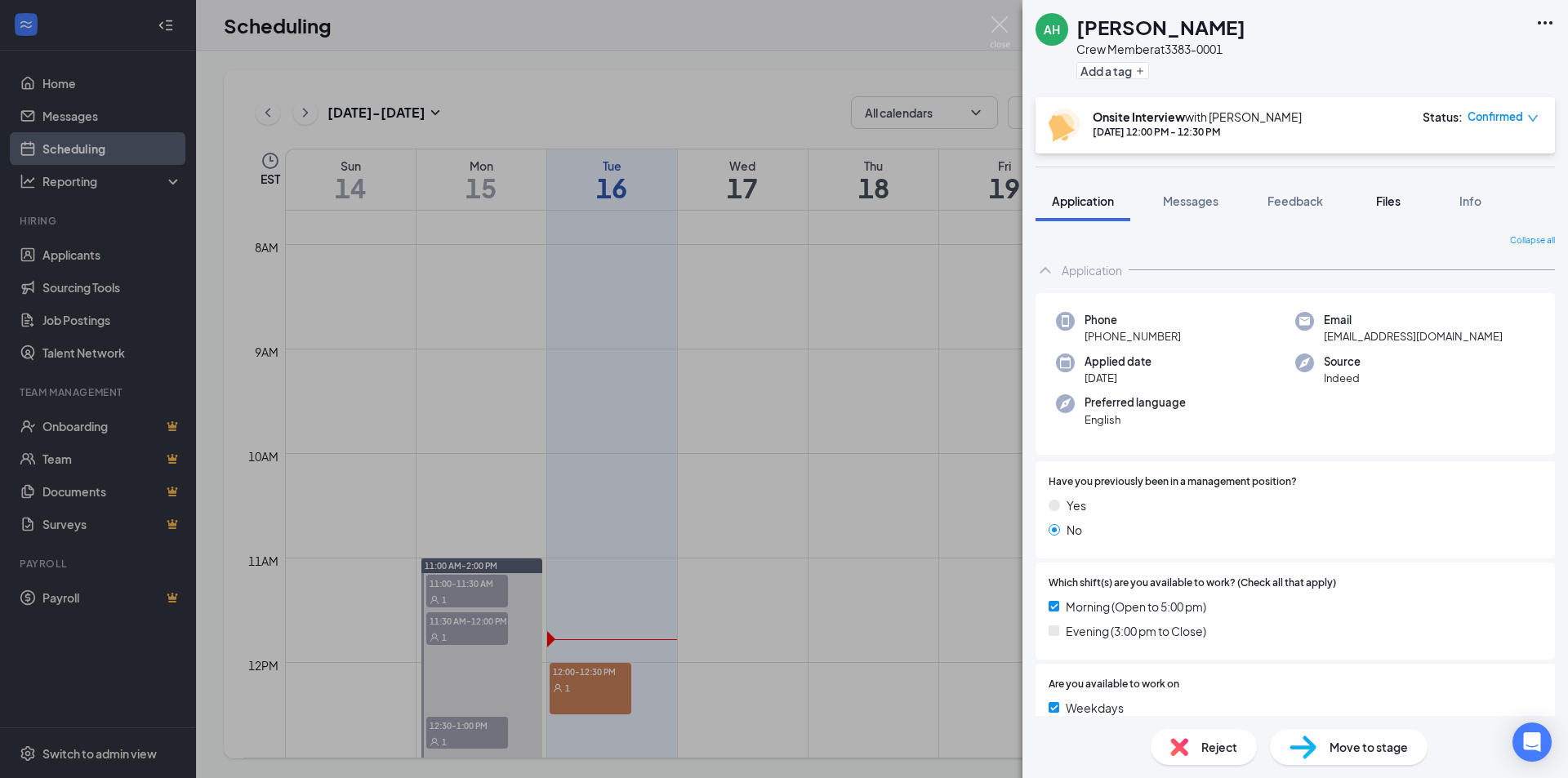
click at [1403, 209] on button "Files" at bounding box center [1388, 200] width 66 height 40
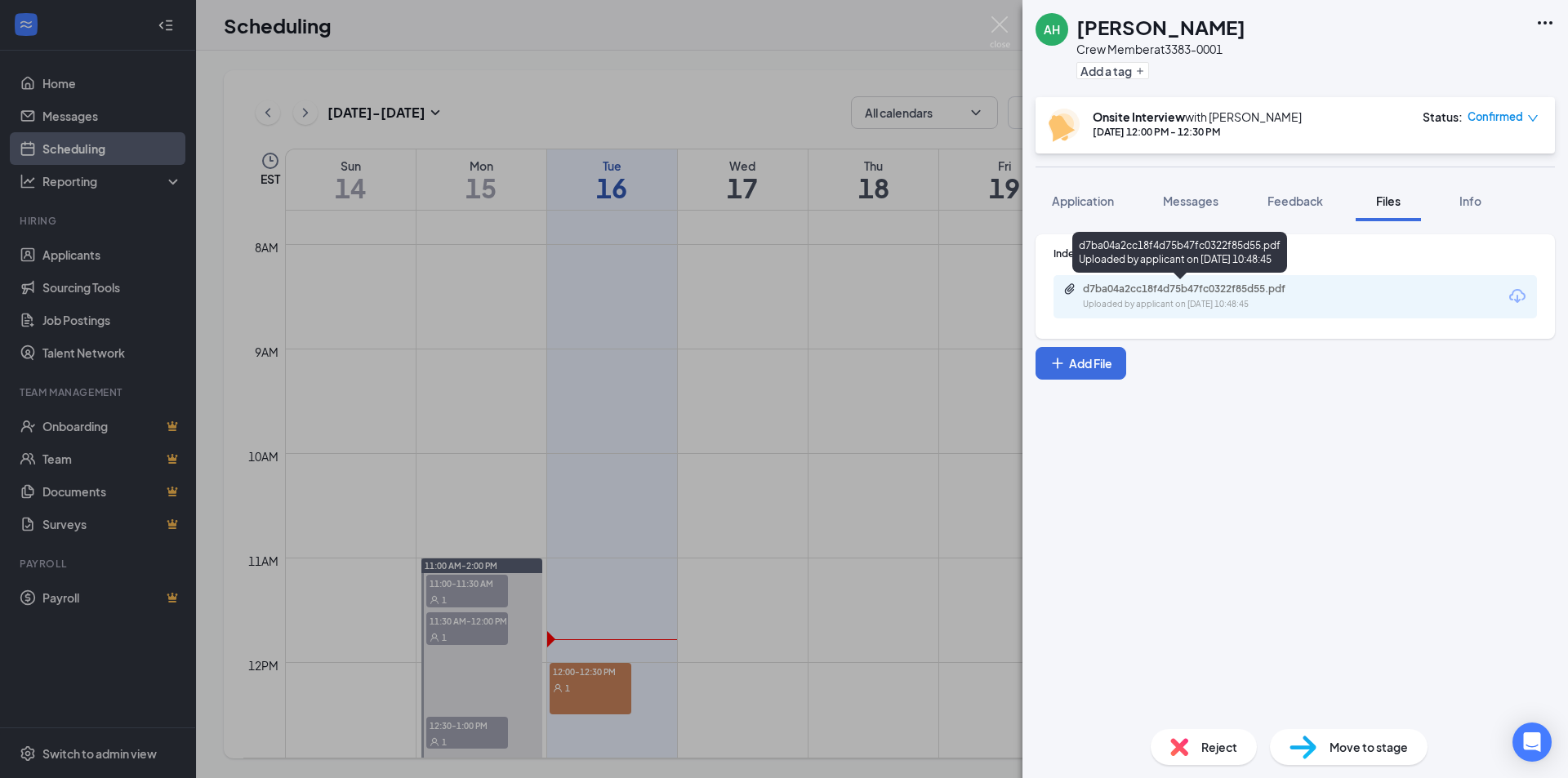
click at [1205, 299] on div "Uploaded by applicant on [DATE] 10:48:45" at bounding box center [1205, 304] width 245 height 13
